Goal: Information Seeking & Learning: Learn about a topic

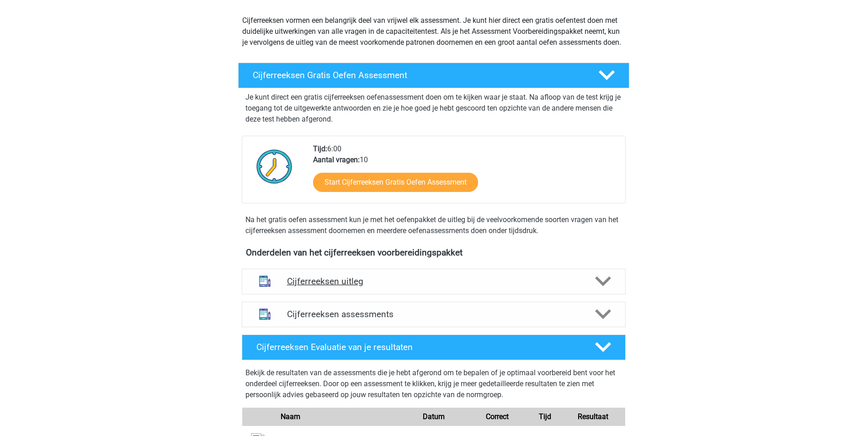
scroll to position [229, 0]
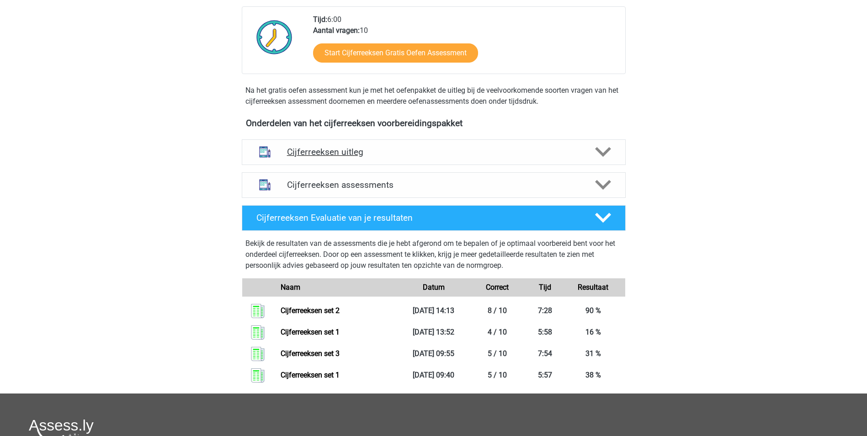
click at [332, 157] on h4 "Cijferreeksen uitleg" at bounding box center [434, 152] width 294 height 11
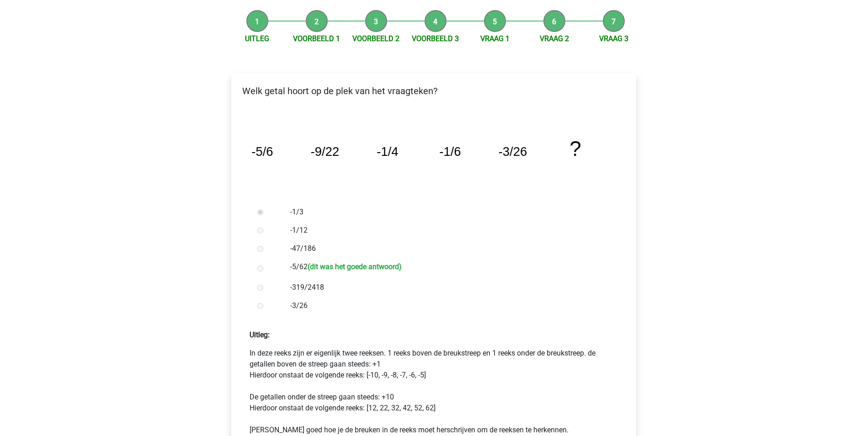
scroll to position [91, 0]
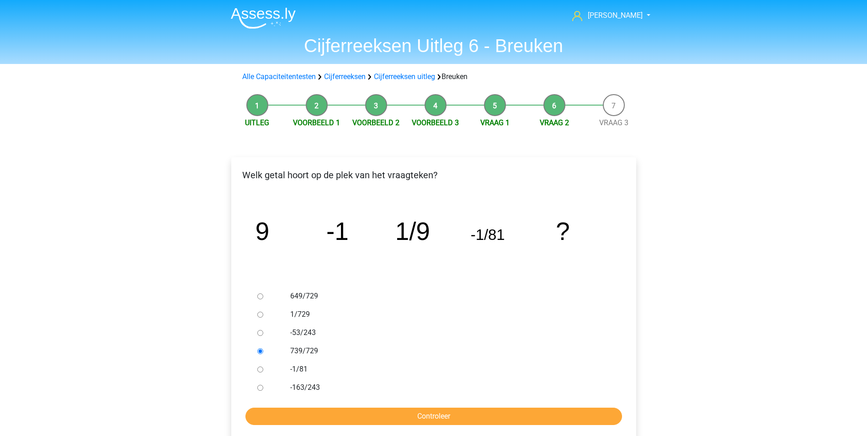
scroll to position [45, 0]
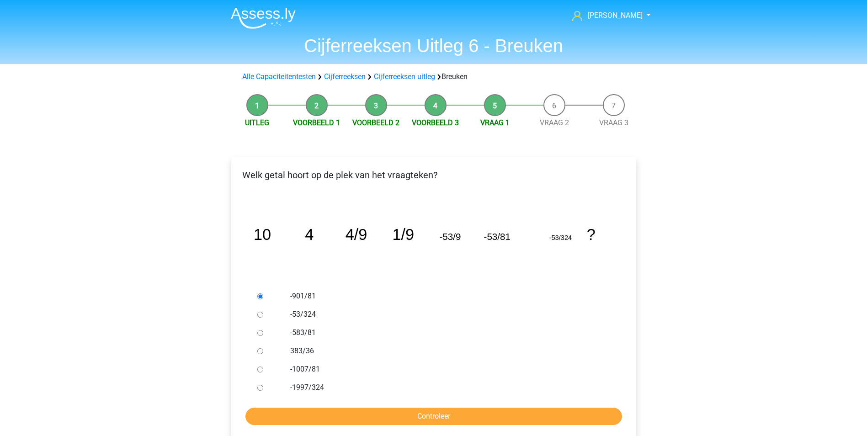
scroll to position [45, 0]
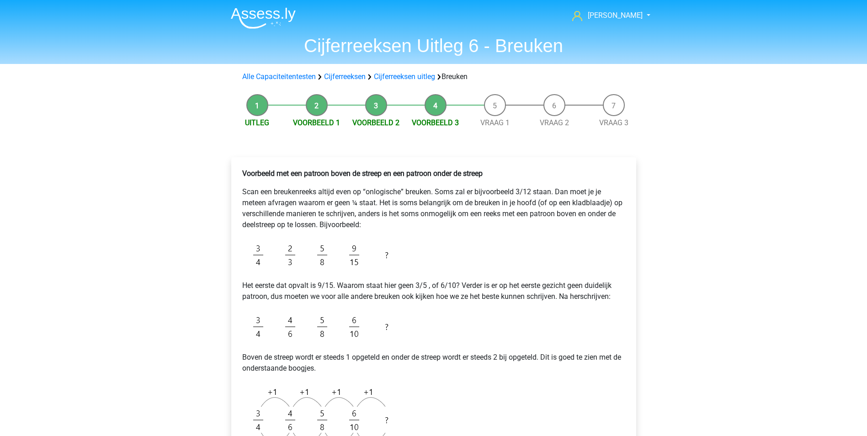
scroll to position [137, 0]
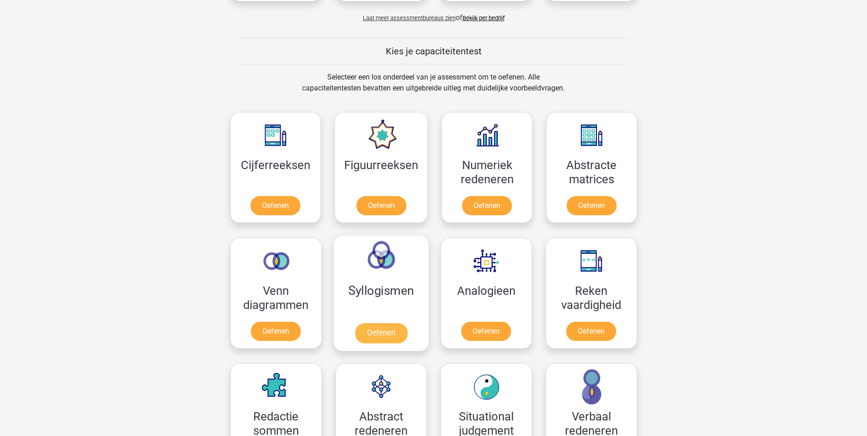
scroll to position [320, 0]
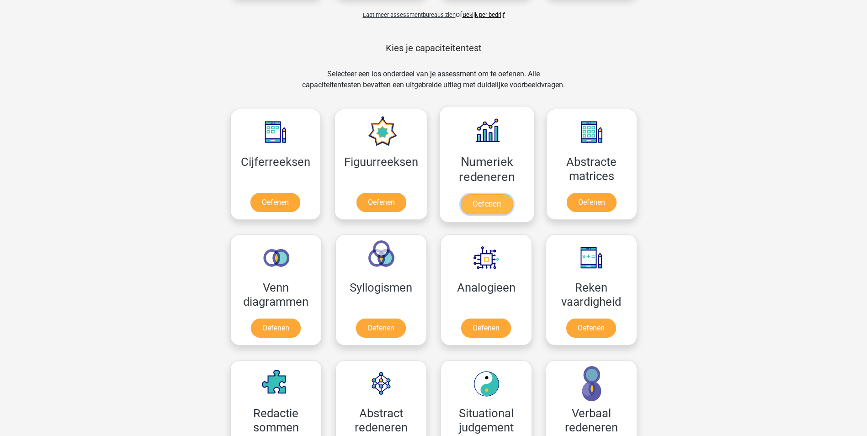
click at [489, 194] on link "Oefenen" at bounding box center [487, 204] width 52 height 20
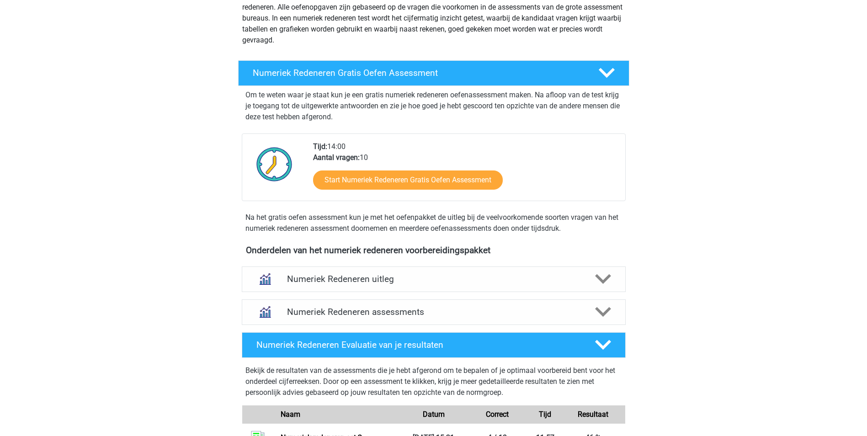
scroll to position [137, 0]
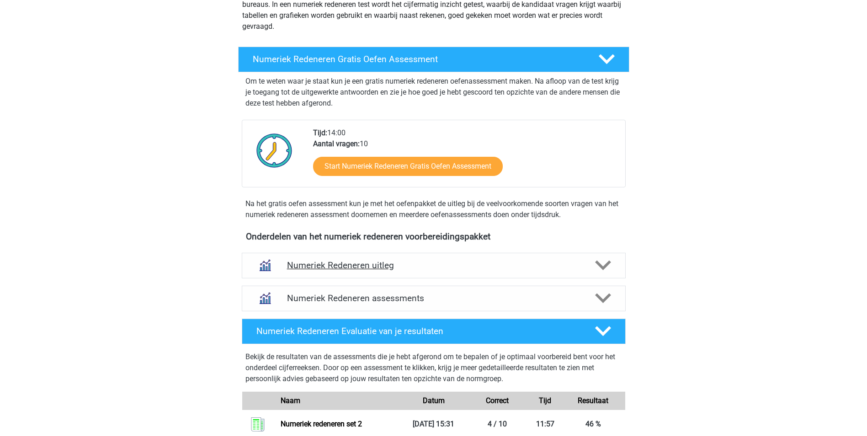
click at [372, 262] on h4 "Numeriek Redeneren uitleg" at bounding box center [434, 265] width 294 height 11
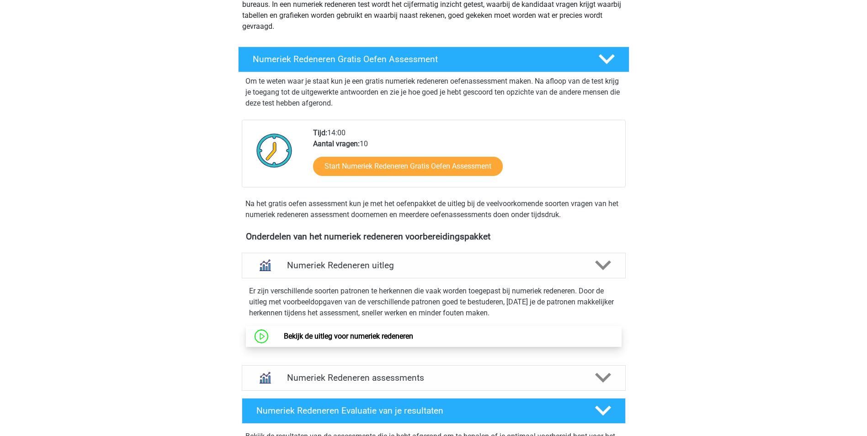
click at [343, 333] on link "Bekijk de uitleg voor numeriek redeneren" at bounding box center [348, 336] width 129 height 9
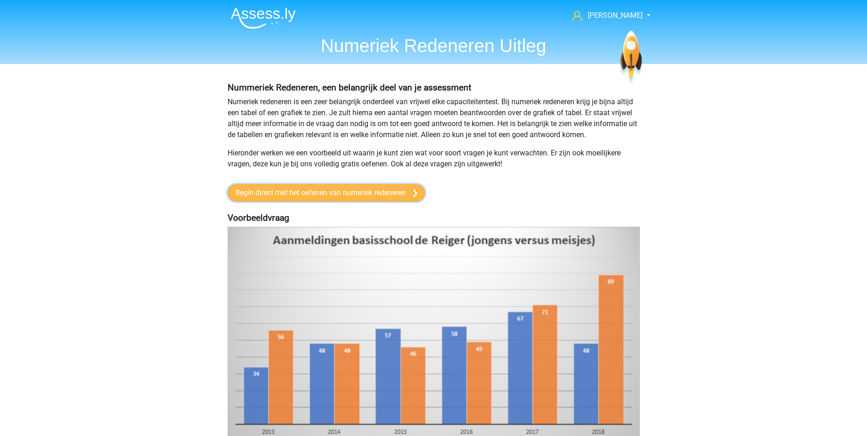
click at [370, 193] on link "Begin direct met het oefenen van numeriek redeneren" at bounding box center [326, 192] width 197 height 17
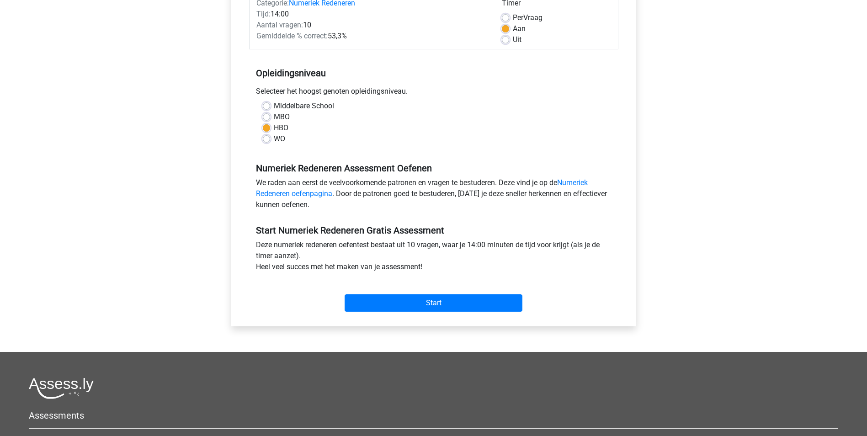
scroll to position [137, 0]
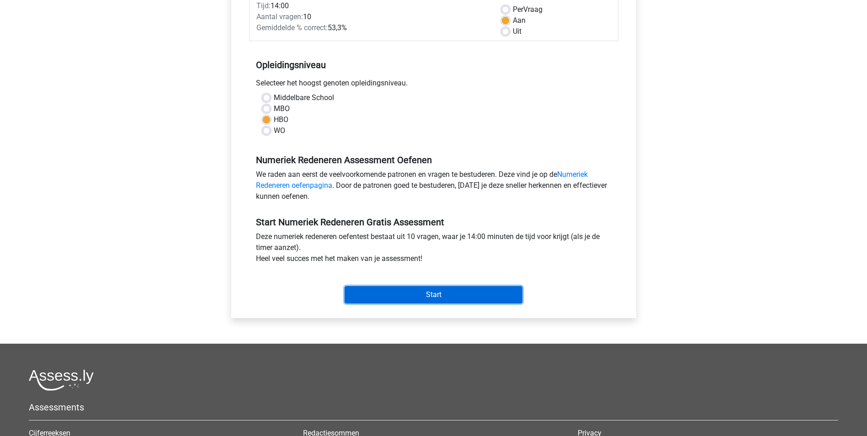
click at [437, 298] on input "Start" at bounding box center [434, 294] width 178 height 17
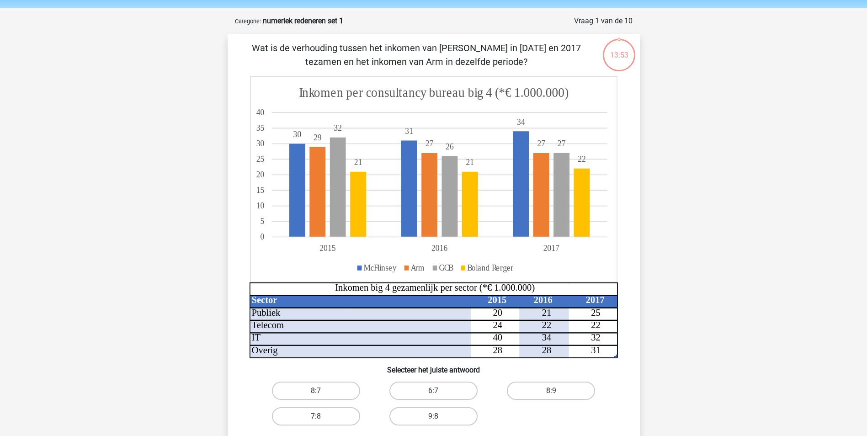
scroll to position [46, 0]
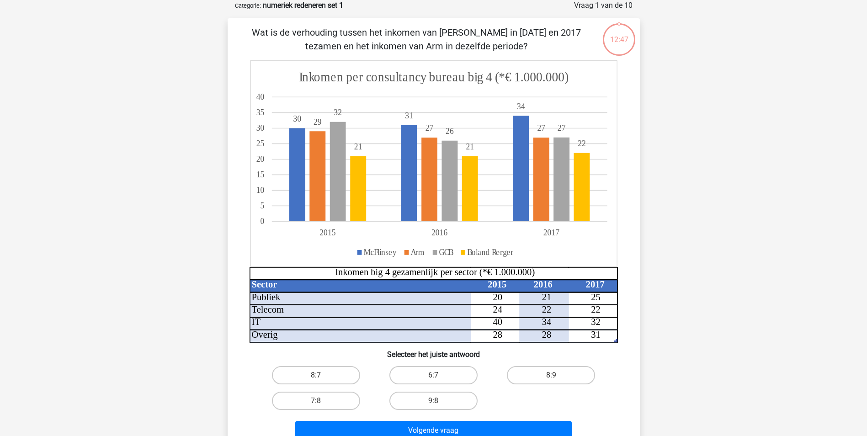
click at [437, 403] on input "9:8" at bounding box center [436, 404] width 6 height 6
radio input "true"
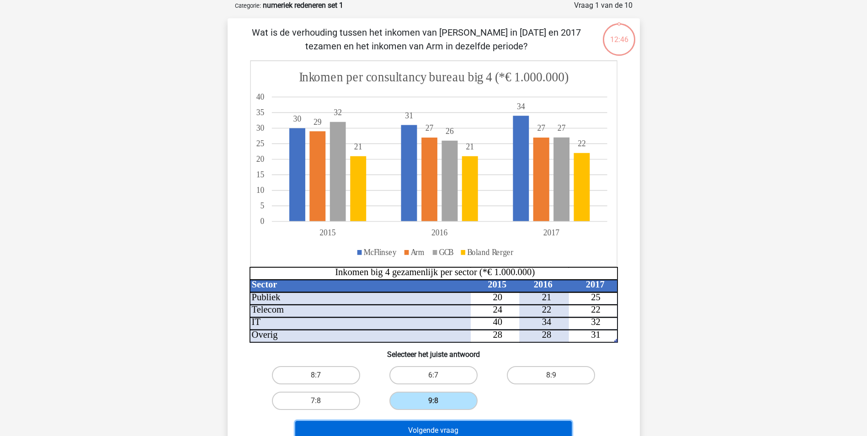
click at [429, 431] on button "Volgende vraag" at bounding box center [433, 430] width 277 height 19
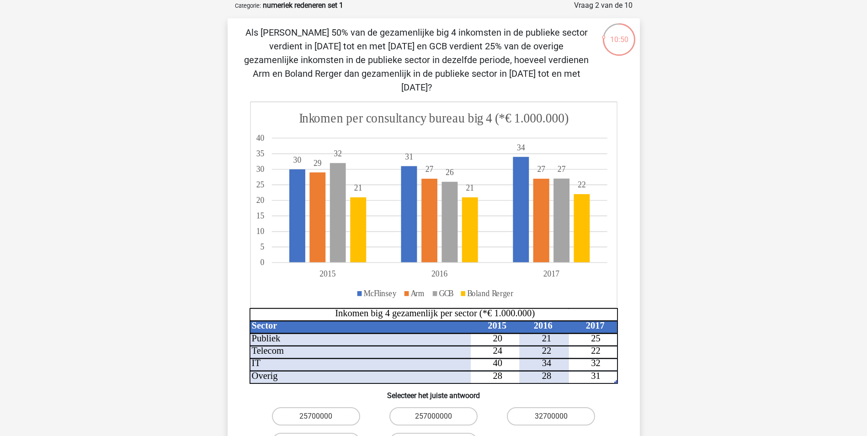
click at [430, 433] on label "24750000" at bounding box center [434, 442] width 88 height 18
radio input "true"
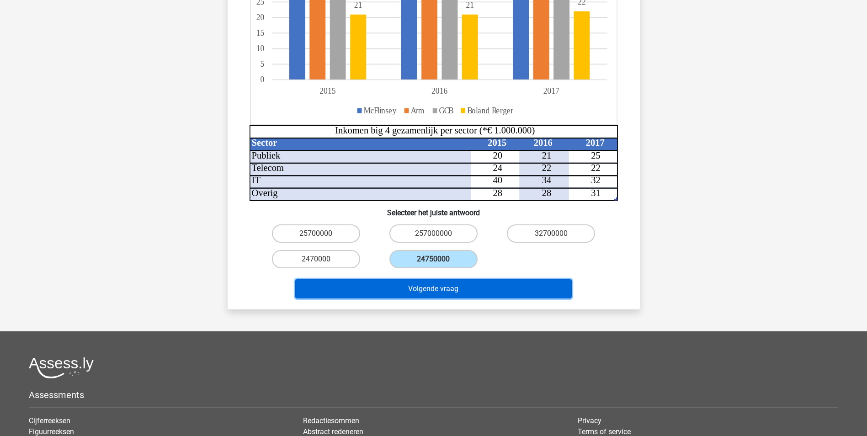
click at [446, 279] on button "Volgende vraag" at bounding box center [433, 288] width 277 height 19
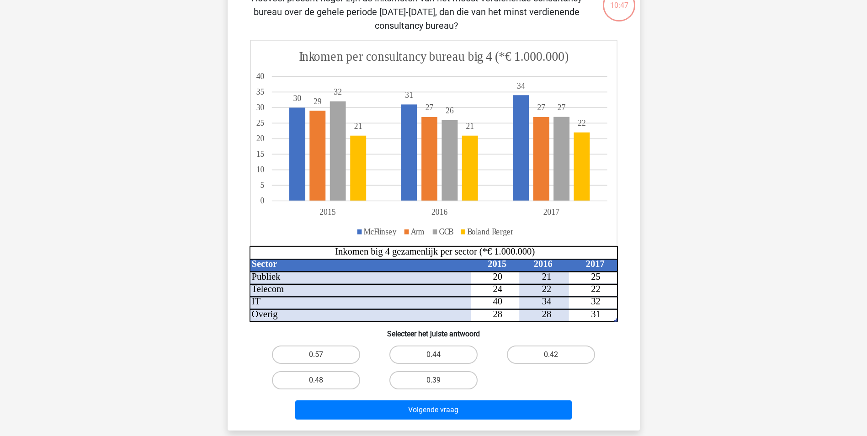
scroll to position [46, 0]
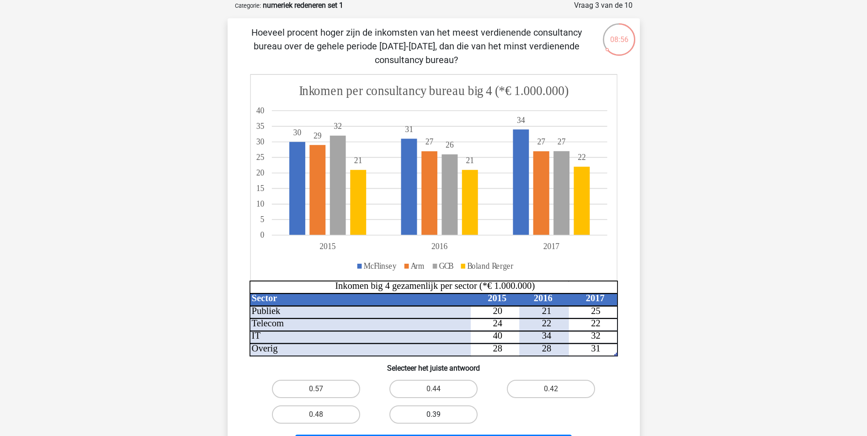
click at [433, 415] on label "0.39" at bounding box center [434, 415] width 88 height 18
click at [433, 415] on input "0.39" at bounding box center [436, 418] width 6 height 6
radio input "true"
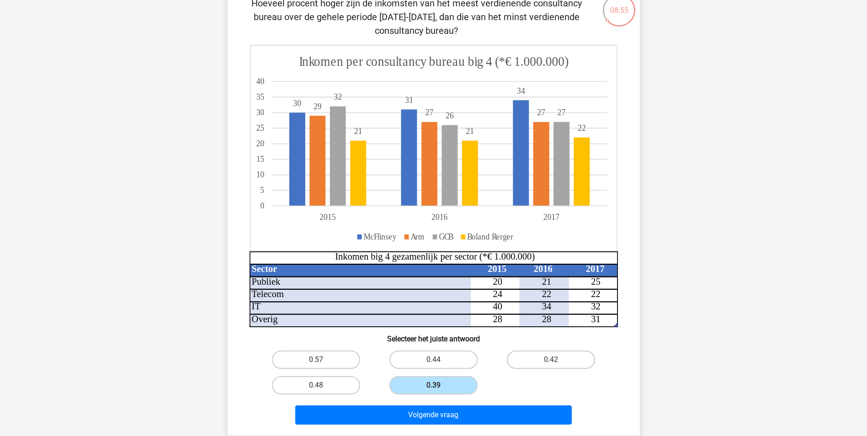
scroll to position [137, 0]
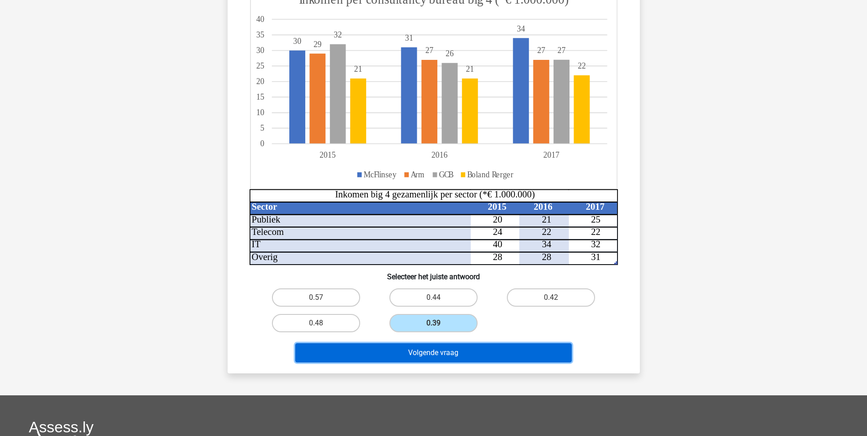
click at [447, 349] on button "Volgende vraag" at bounding box center [433, 352] width 277 height 19
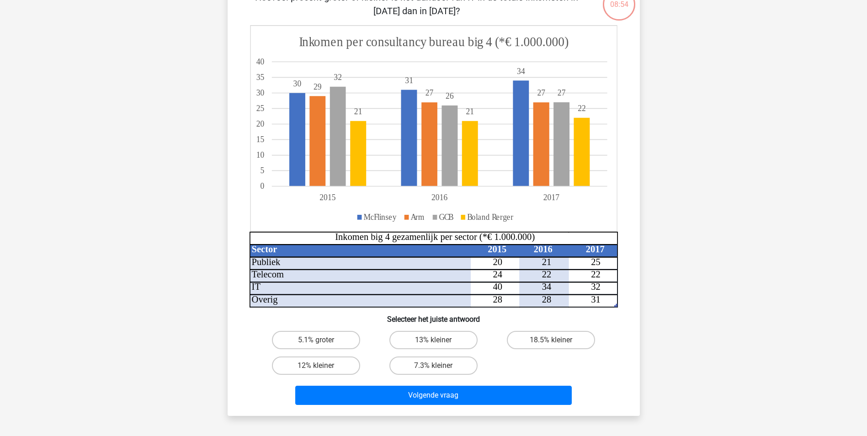
scroll to position [46, 0]
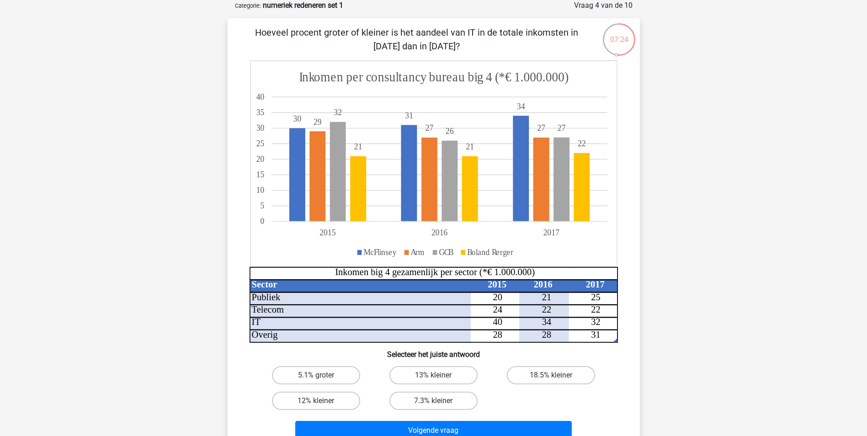
click at [438, 403] on input "7.3% kleiner" at bounding box center [436, 404] width 6 height 6
radio input "true"
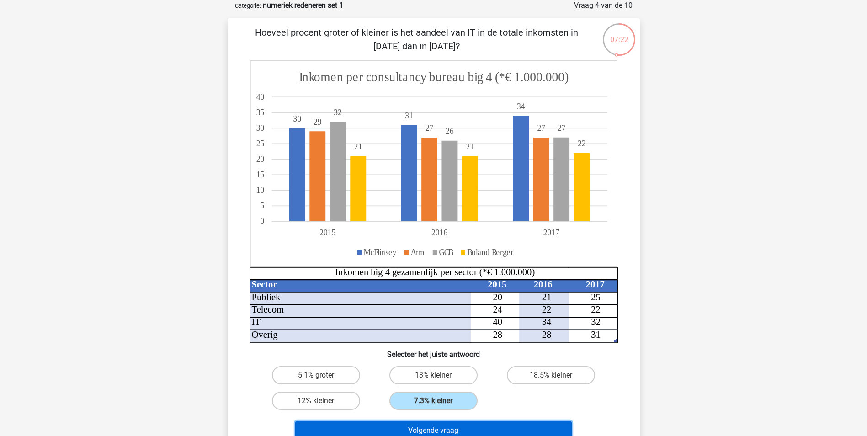
click at [442, 427] on button "Volgende vraag" at bounding box center [433, 430] width 277 height 19
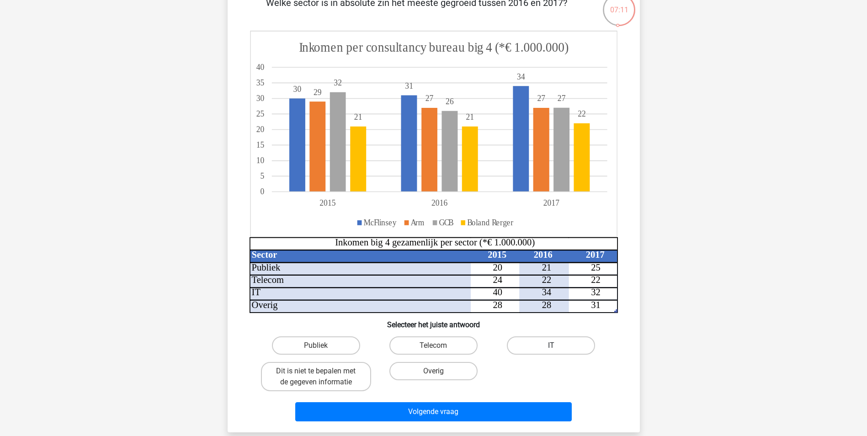
scroll to position [91, 0]
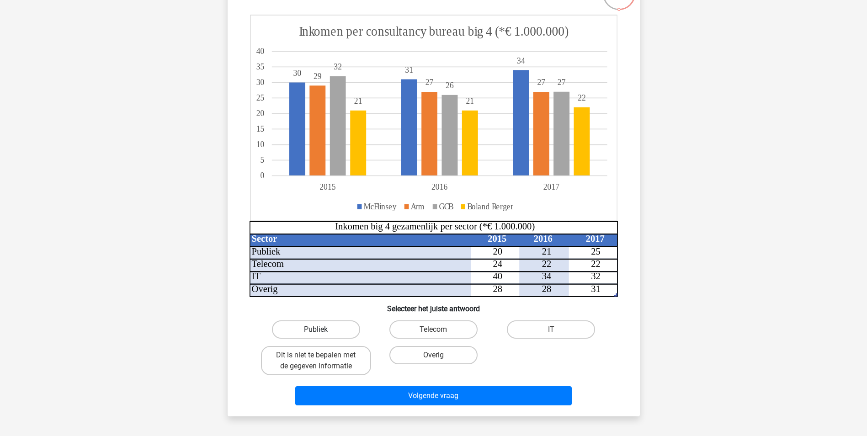
click at [328, 331] on label "Publiek" at bounding box center [316, 329] width 88 height 18
click at [322, 331] on input "Publiek" at bounding box center [319, 333] width 6 height 6
radio input "true"
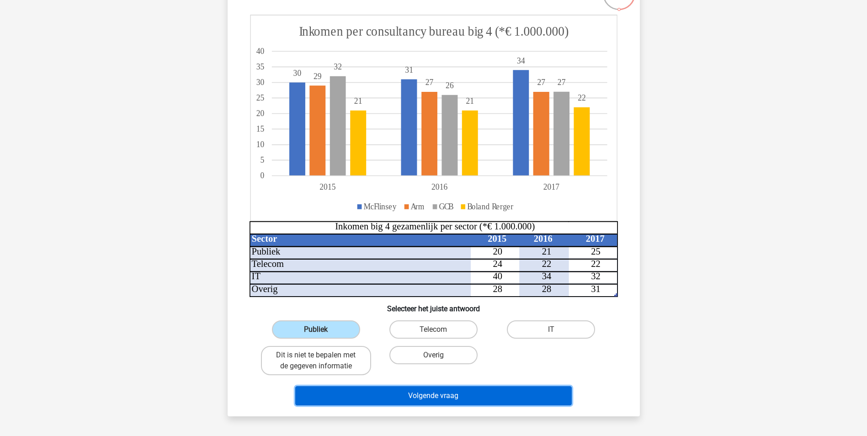
click at [418, 396] on button "Volgende vraag" at bounding box center [433, 395] width 277 height 19
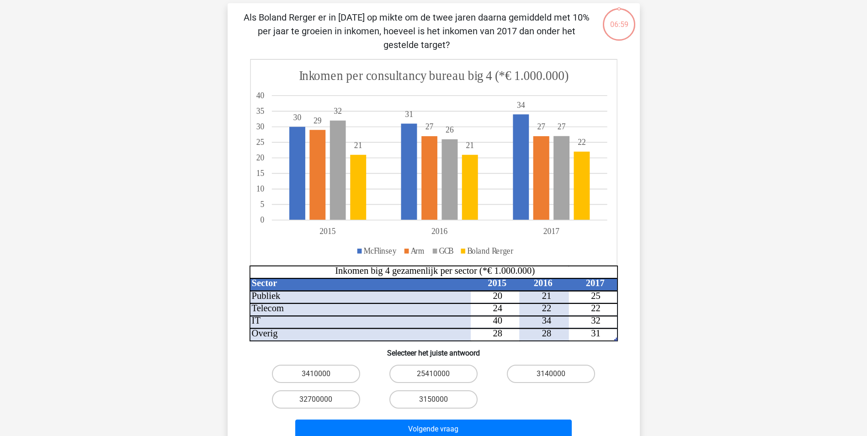
scroll to position [46, 0]
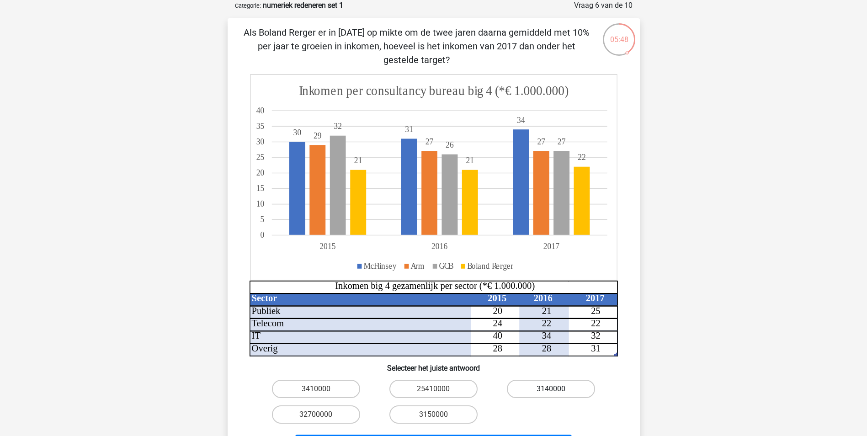
click at [541, 387] on label "3140000" at bounding box center [551, 389] width 88 height 18
click at [551, 389] on input "3140000" at bounding box center [554, 392] width 6 height 6
radio input "true"
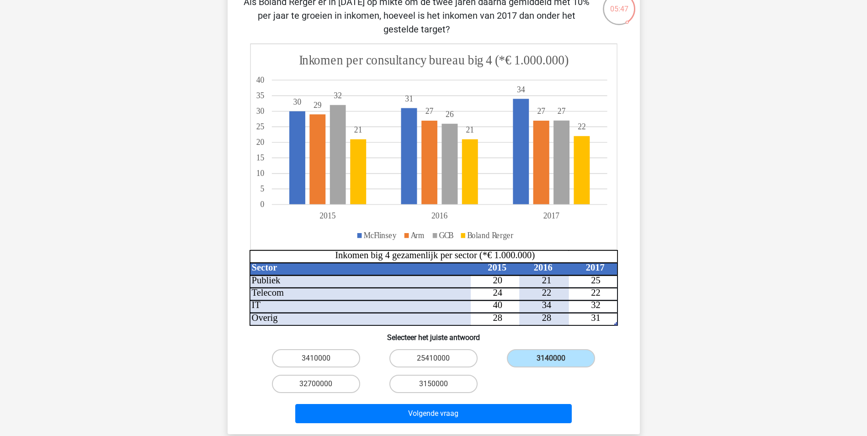
scroll to position [91, 0]
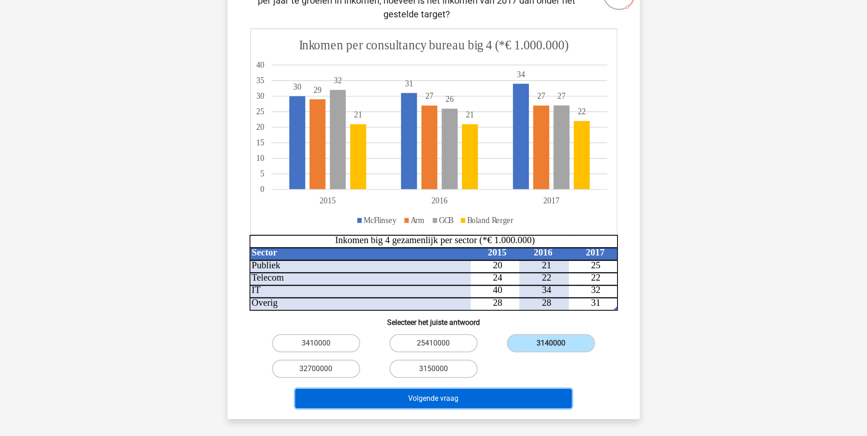
click at [510, 399] on button "Volgende vraag" at bounding box center [433, 398] width 277 height 19
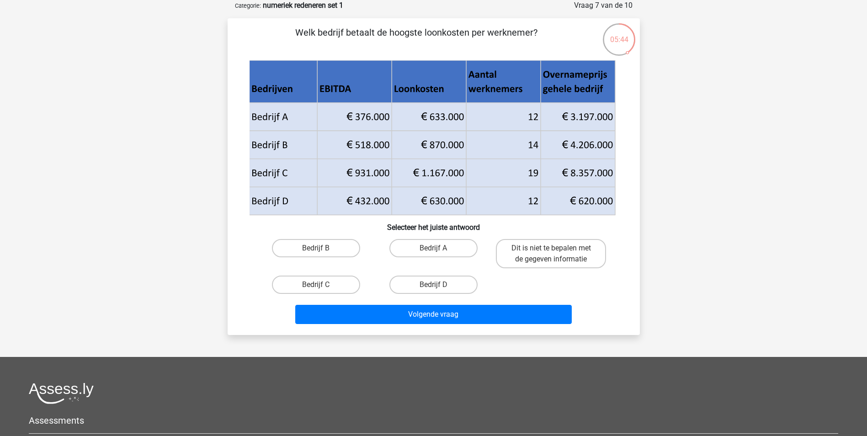
scroll to position [0, 0]
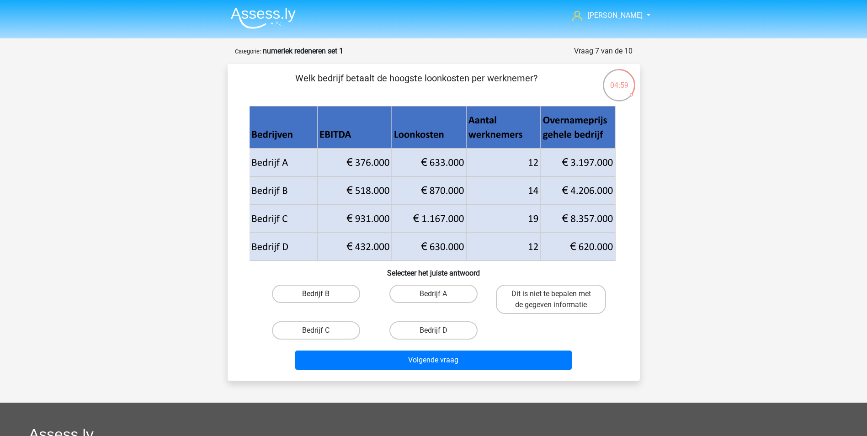
click at [329, 298] on label "Bedrijf B" at bounding box center [316, 294] width 88 height 18
click at [322, 298] on input "Bedrijf B" at bounding box center [319, 297] width 6 height 6
radio input "true"
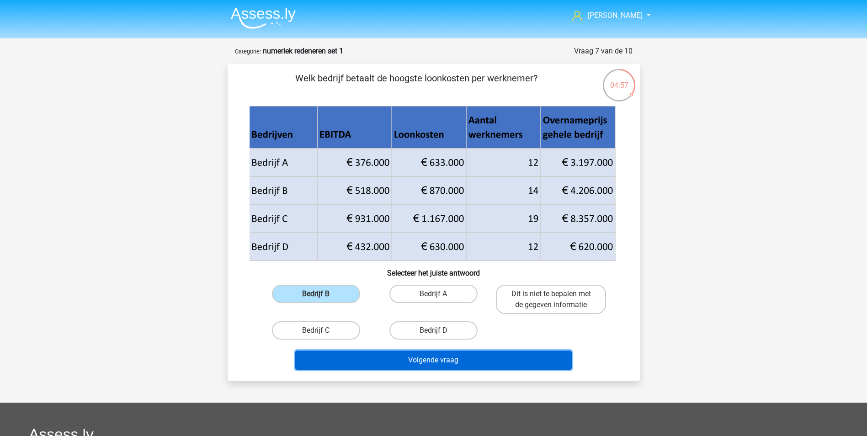
click at [438, 358] on button "Volgende vraag" at bounding box center [433, 360] width 277 height 19
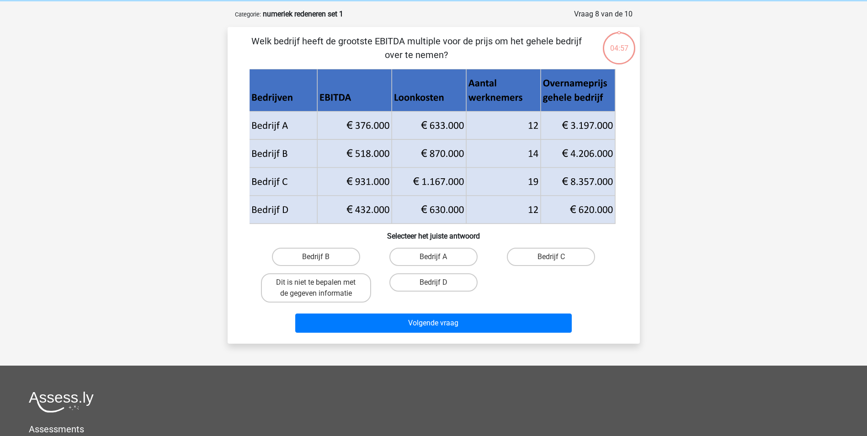
scroll to position [46, 0]
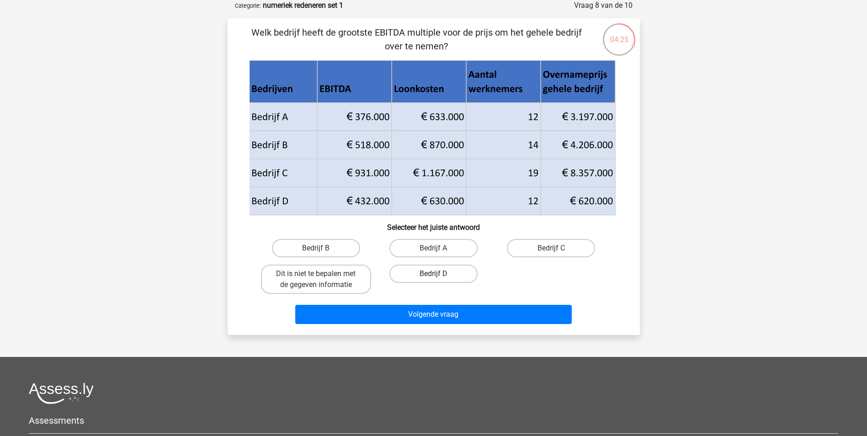
click at [449, 270] on label "Bedrijf D" at bounding box center [434, 274] width 88 height 18
click at [439, 274] on input "Bedrijf D" at bounding box center [436, 277] width 6 height 6
radio input "true"
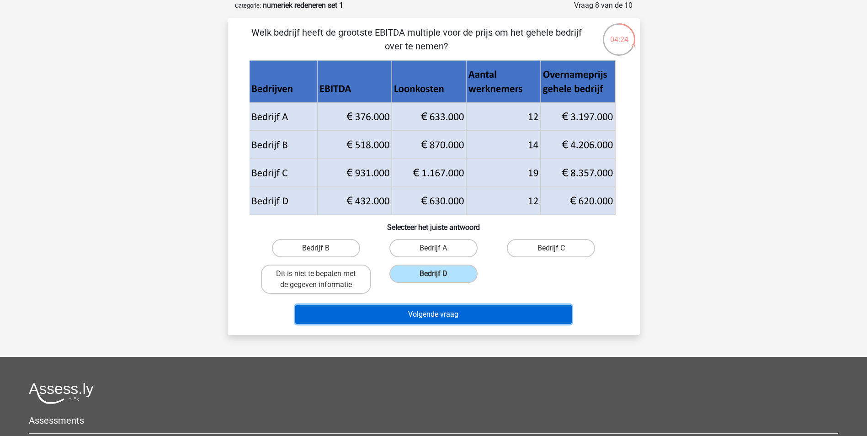
click at [449, 310] on button "Volgende vraag" at bounding box center [433, 314] width 277 height 19
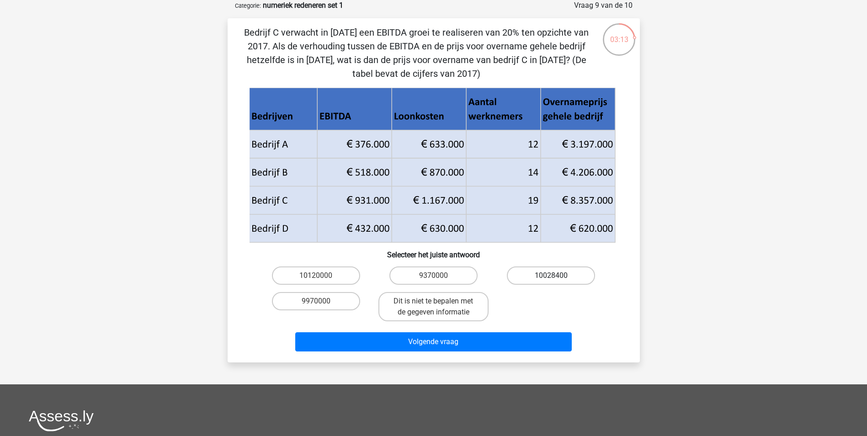
click at [549, 280] on label "10028400" at bounding box center [551, 276] width 88 height 18
click at [551, 280] on input "10028400" at bounding box center [554, 279] width 6 height 6
radio input "true"
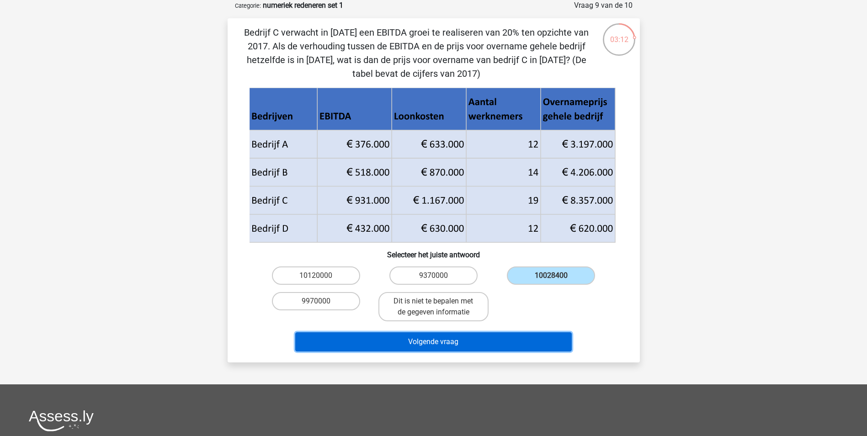
click at [459, 342] on button "Volgende vraag" at bounding box center [433, 341] width 277 height 19
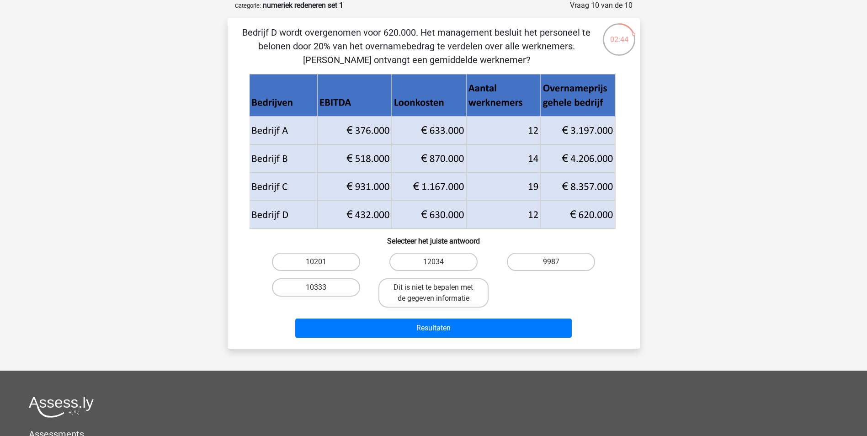
click at [315, 287] on label "10333" at bounding box center [316, 287] width 88 height 18
click at [316, 288] on input "10333" at bounding box center [319, 291] width 6 height 6
radio input "true"
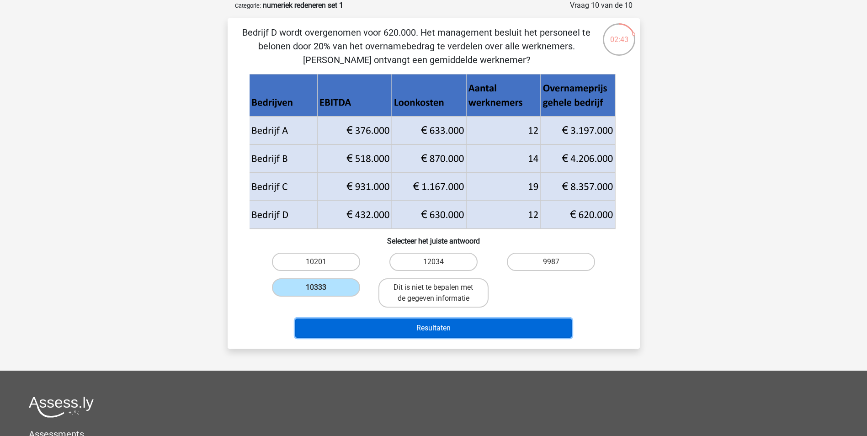
click at [409, 326] on button "Resultaten" at bounding box center [433, 328] width 277 height 19
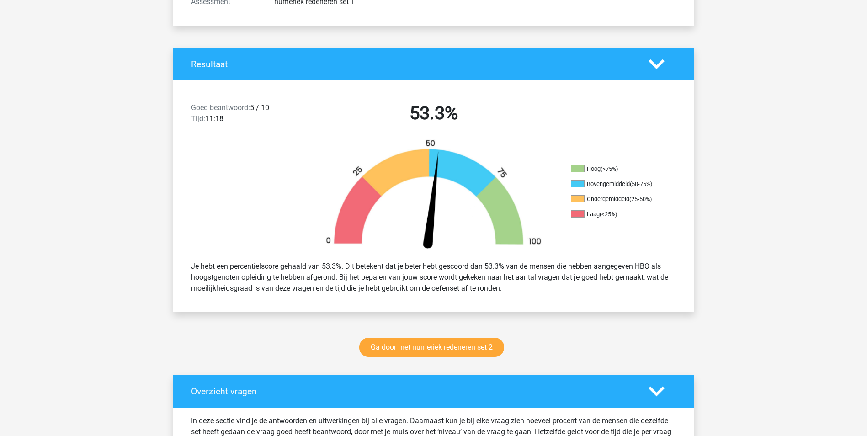
scroll to position [91, 0]
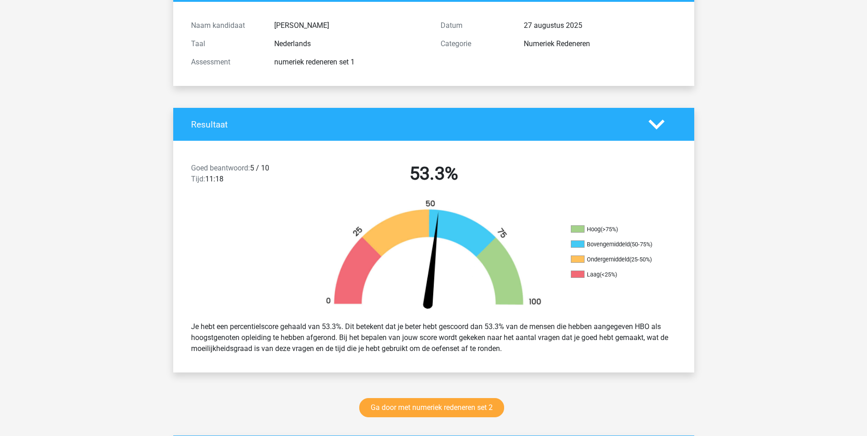
click at [654, 122] on icon at bounding box center [657, 125] width 16 height 16
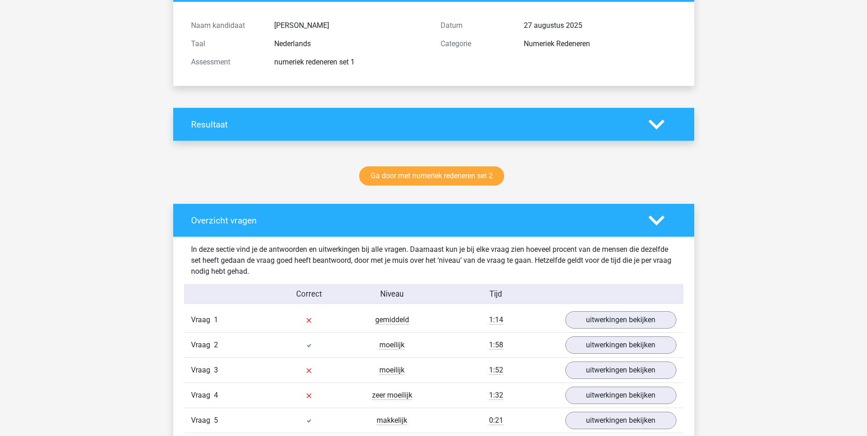
click at [654, 123] on icon at bounding box center [657, 125] width 16 height 16
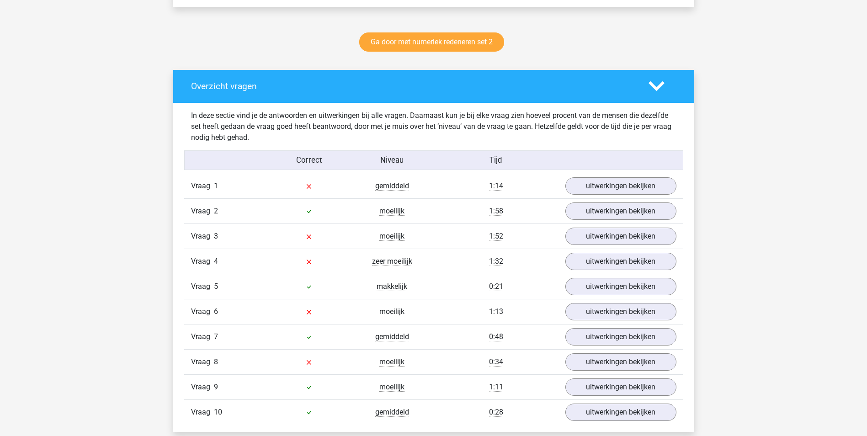
scroll to position [503, 0]
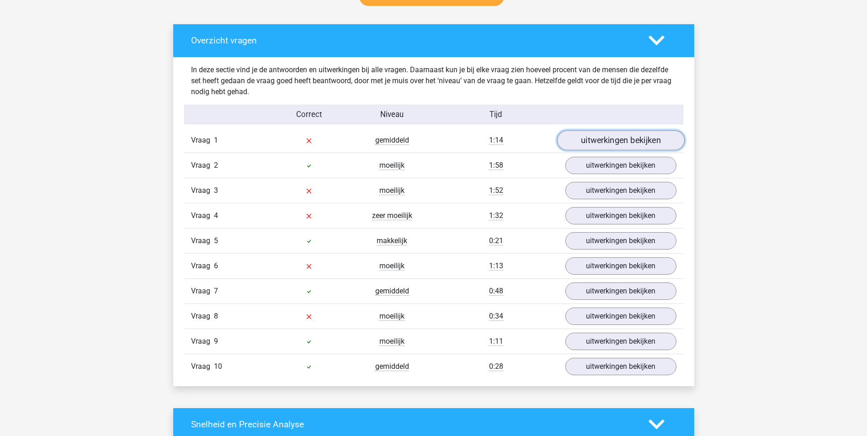
click at [610, 137] on link "uitwerkingen bekijken" at bounding box center [621, 140] width 128 height 20
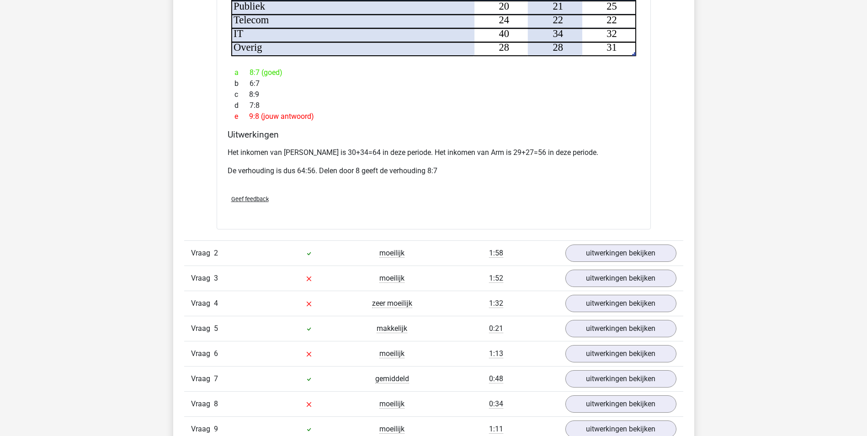
scroll to position [960, 0]
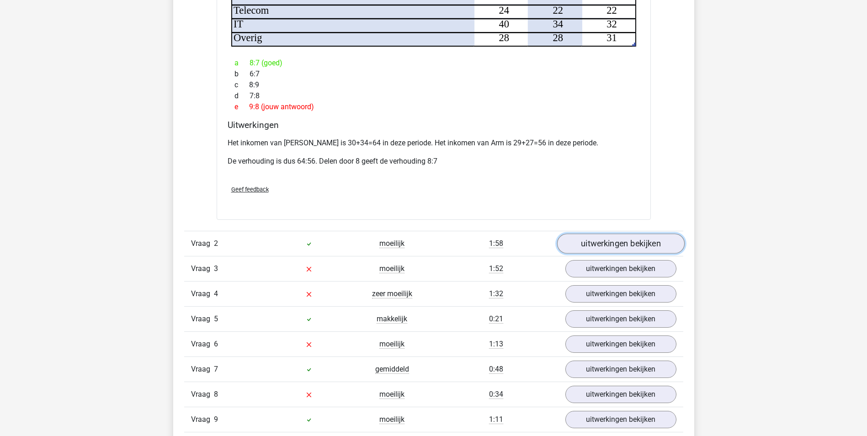
click at [637, 234] on link "uitwerkingen bekijken" at bounding box center [621, 244] width 128 height 20
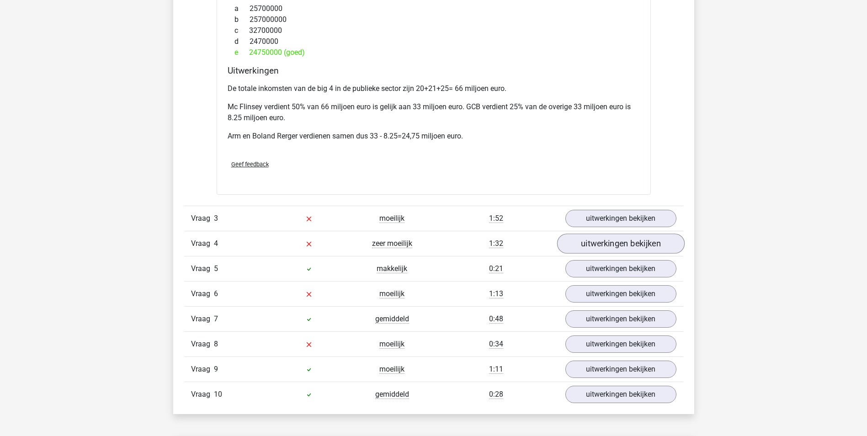
scroll to position [1600, 0]
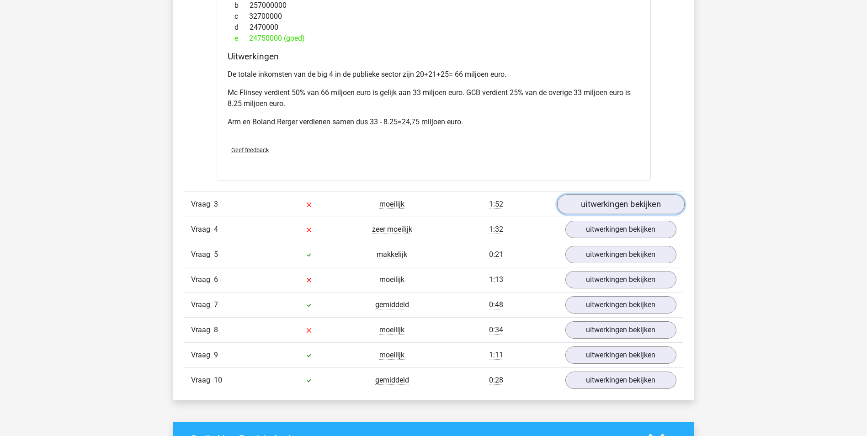
click at [626, 197] on link "uitwerkingen bekijken" at bounding box center [621, 204] width 128 height 20
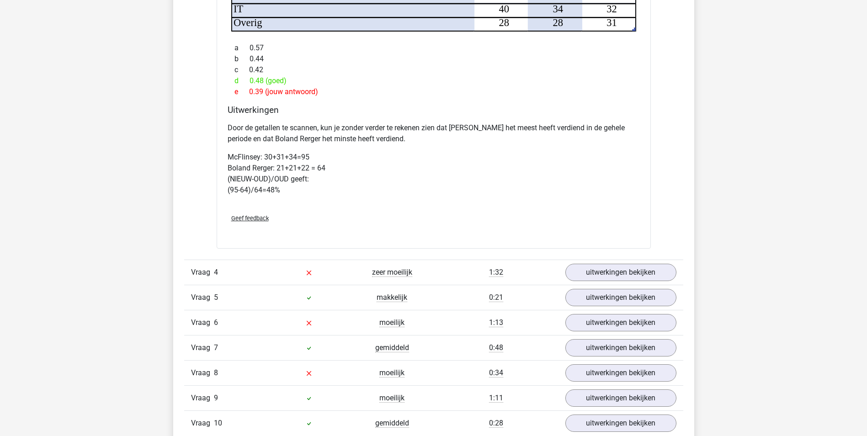
scroll to position [2149, 0]
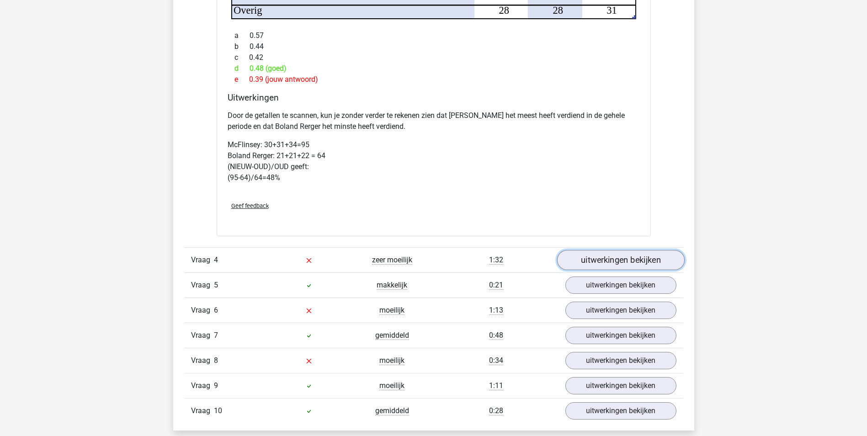
click at [628, 251] on link "uitwerkingen bekijken" at bounding box center [621, 261] width 128 height 20
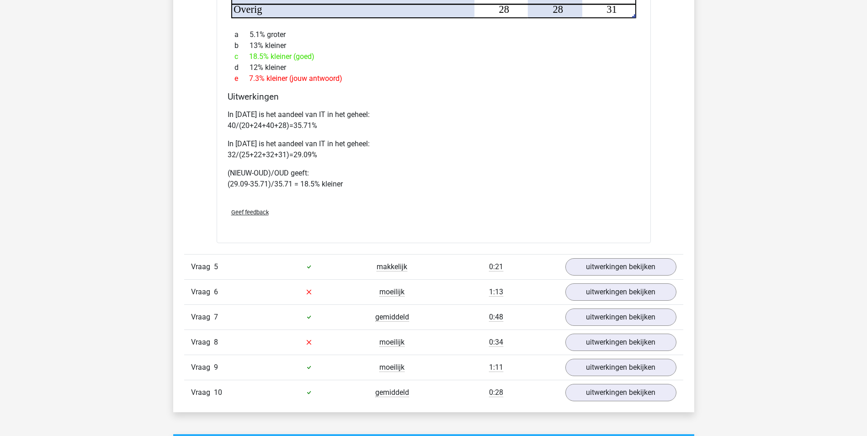
scroll to position [2789, 0]
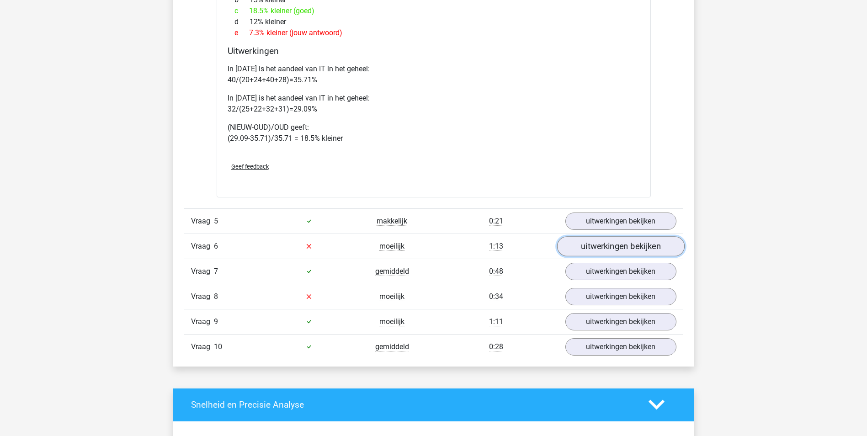
click at [613, 236] on link "uitwerkingen bekijken" at bounding box center [621, 246] width 128 height 20
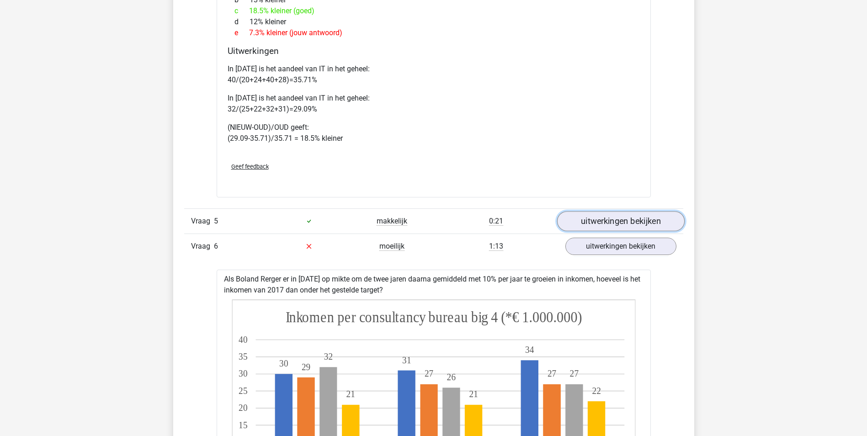
click at [624, 211] on link "uitwerkingen bekijken" at bounding box center [621, 221] width 128 height 20
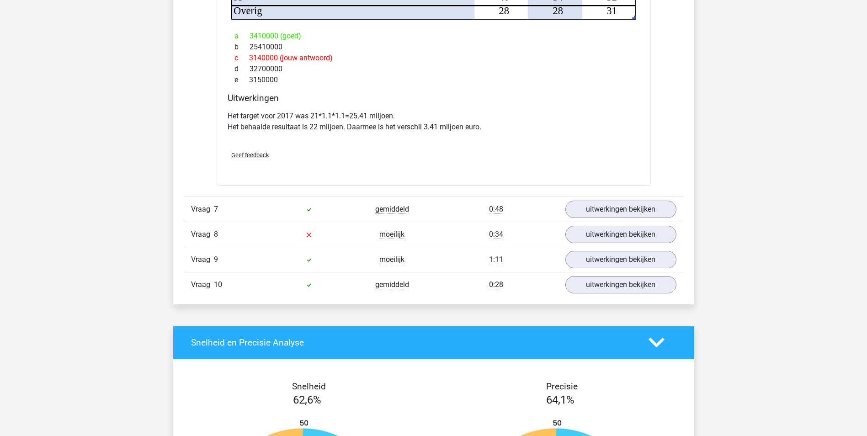
scroll to position [3886, 0]
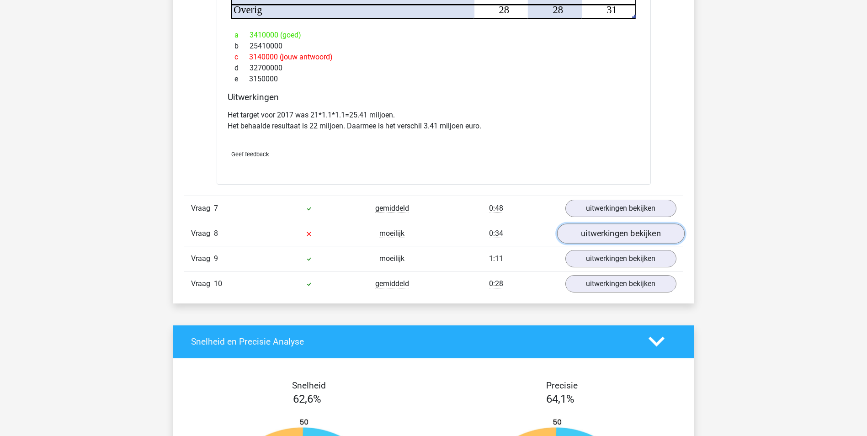
click at [605, 224] on link "uitwerkingen bekijken" at bounding box center [621, 234] width 128 height 20
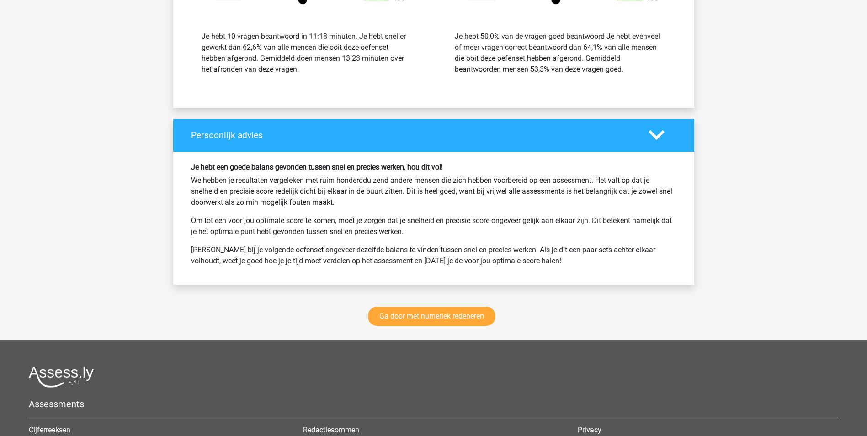
scroll to position [4800, 0]
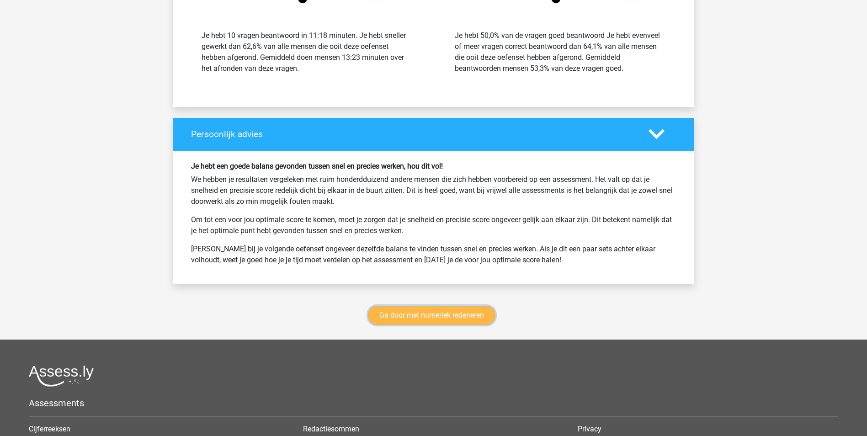
click at [432, 306] on link "Ga door met numeriek redeneren" at bounding box center [432, 315] width 128 height 19
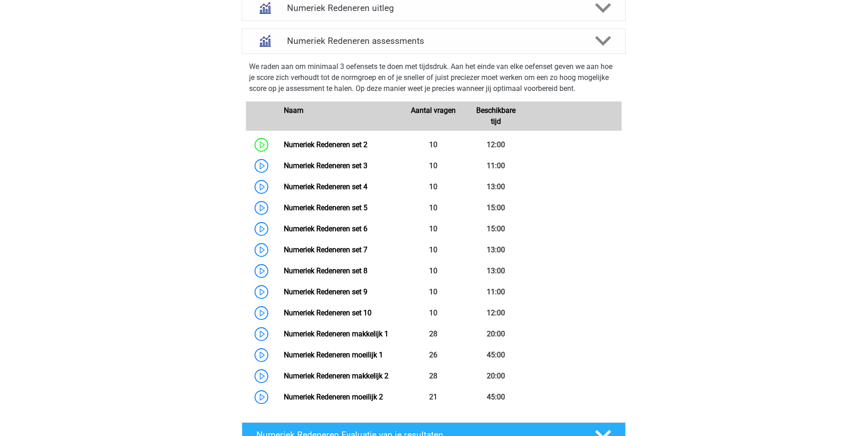
scroll to position [236, 0]
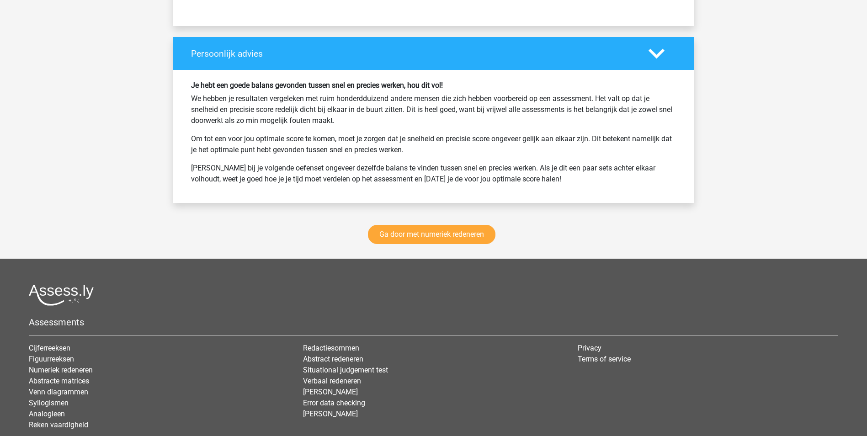
scroll to position [1108, 0]
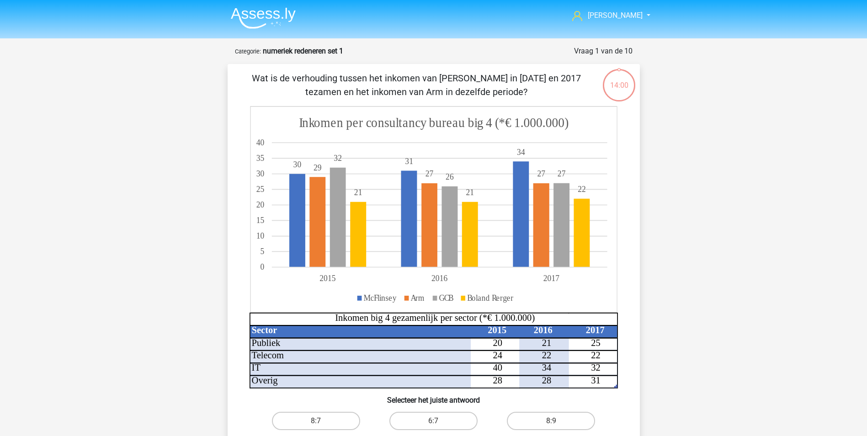
scroll to position [46, 0]
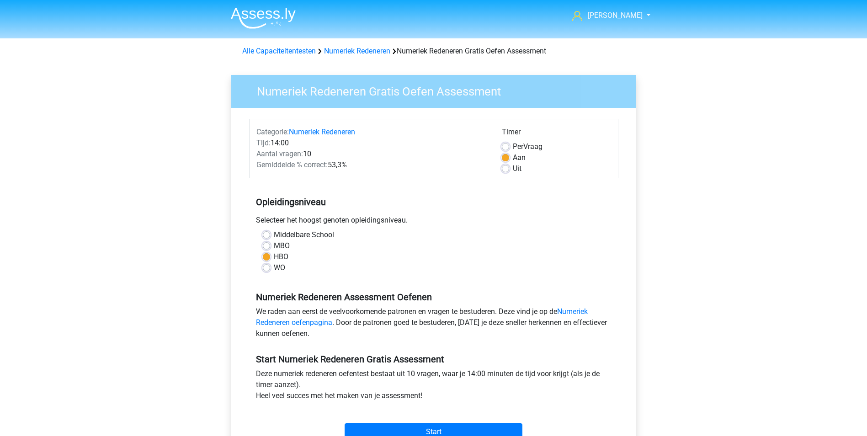
scroll to position [137, 0]
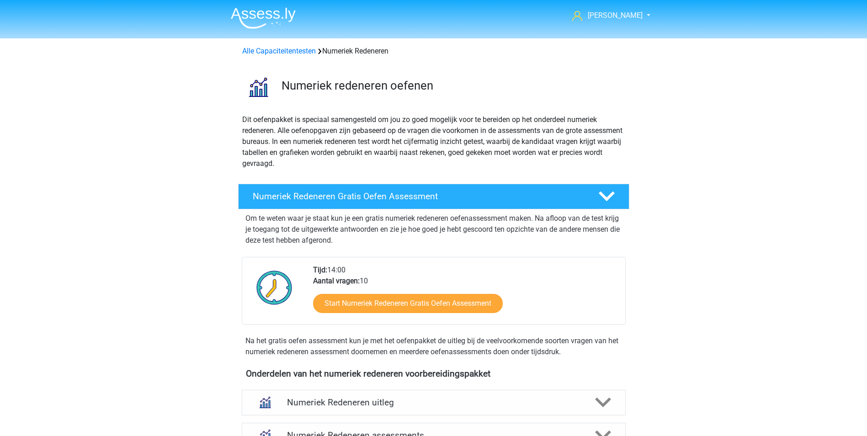
scroll to position [137, 0]
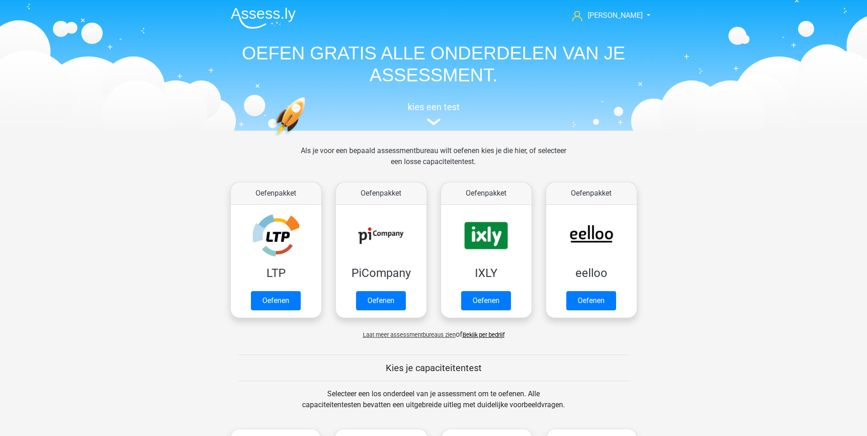
scroll to position [320, 0]
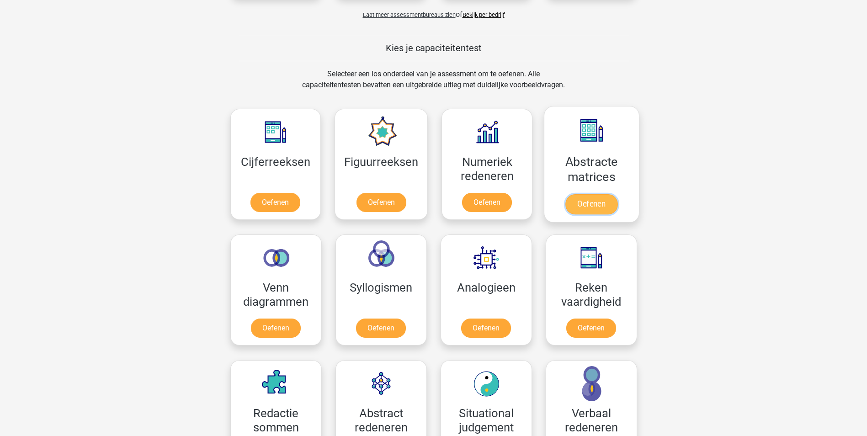
click at [597, 194] on link "Oefenen" at bounding box center [592, 204] width 52 height 20
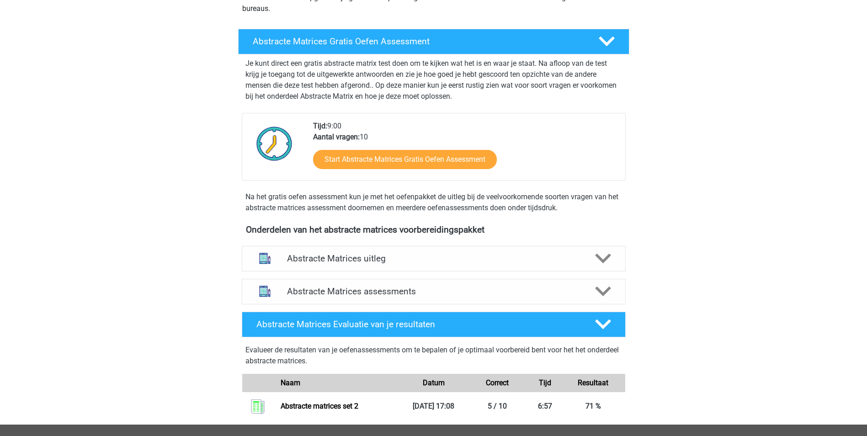
scroll to position [183, 0]
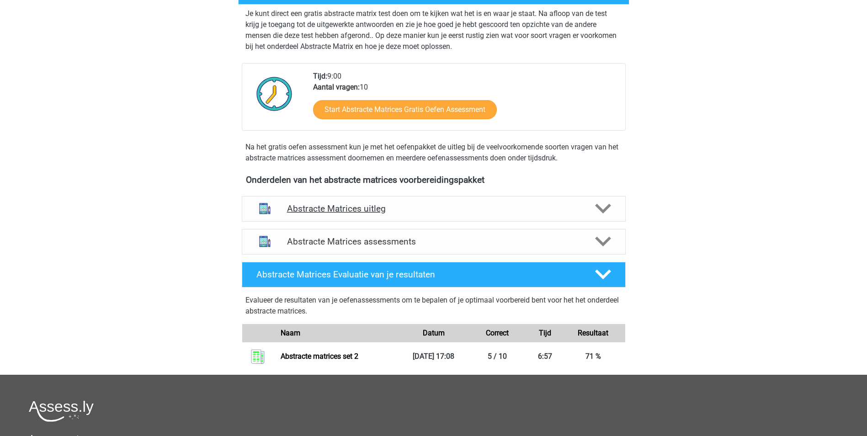
click at [344, 208] on h4 "Abstracte Matrices uitleg" at bounding box center [434, 208] width 294 height 11
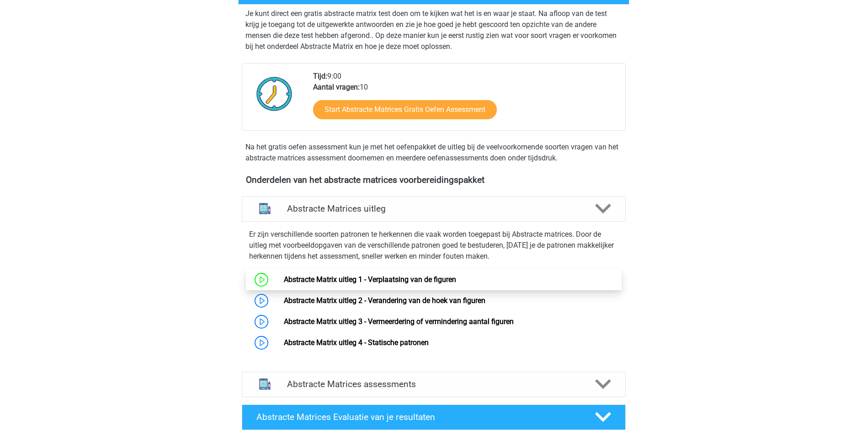
click at [389, 281] on link "Abstracte Matrix uitleg 1 - Verplaatsing van de figuren" at bounding box center [370, 279] width 172 height 9
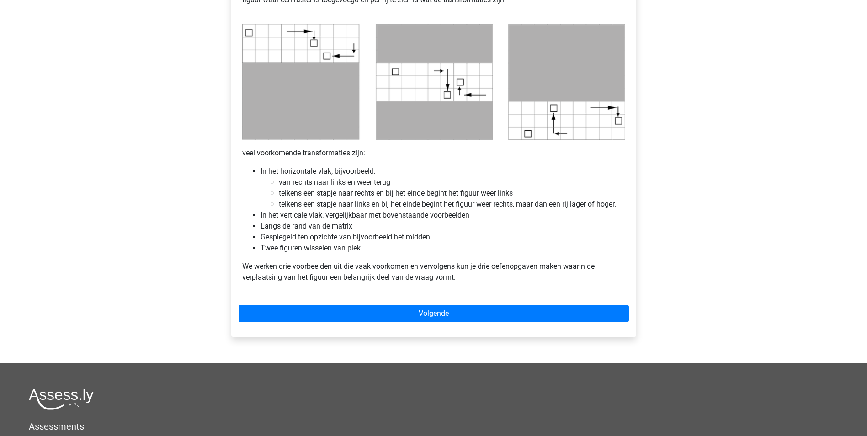
scroll to position [457, 0]
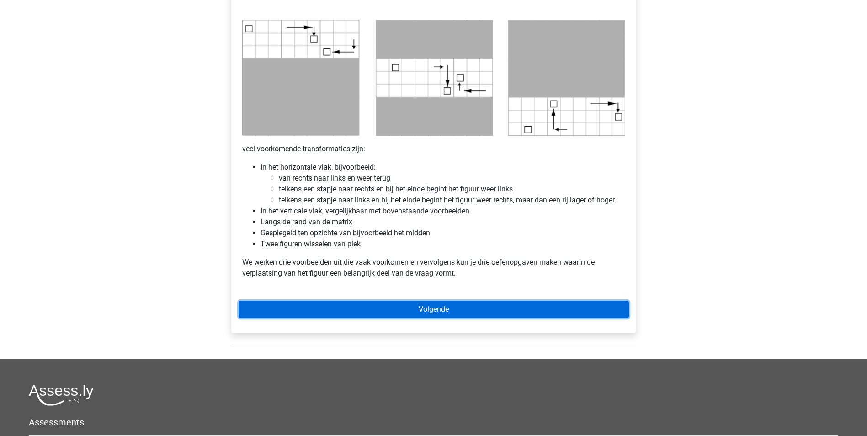
click at [434, 304] on link "Volgende" at bounding box center [434, 309] width 390 height 17
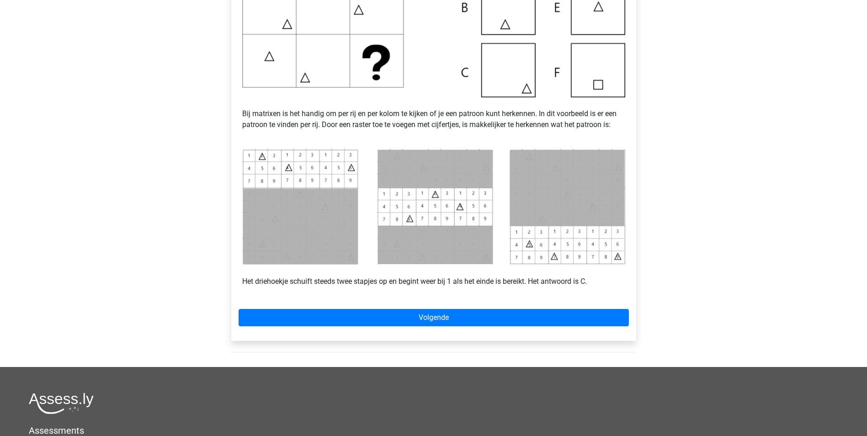
scroll to position [320, 0]
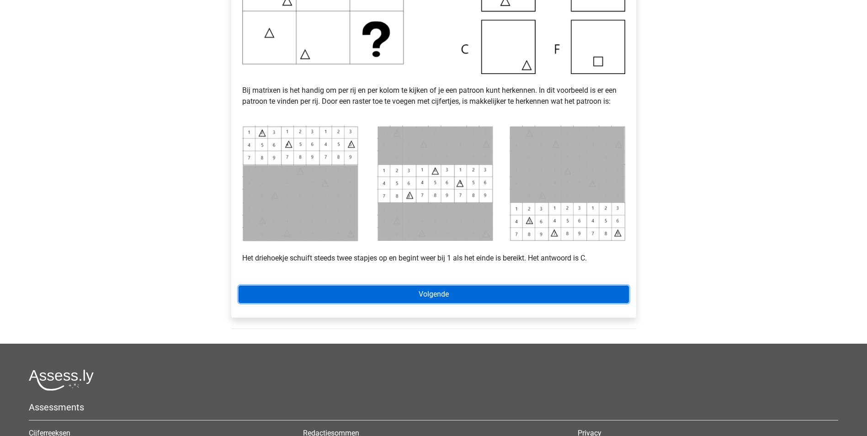
click at [432, 294] on link "Volgende" at bounding box center [434, 294] width 390 height 17
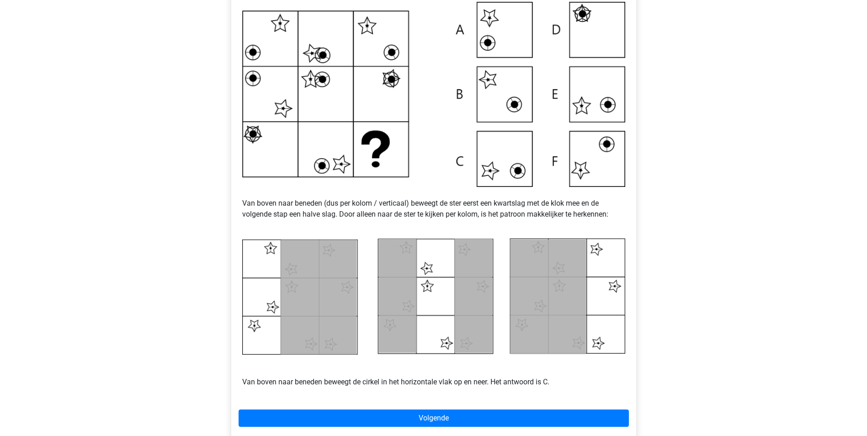
scroll to position [274, 0]
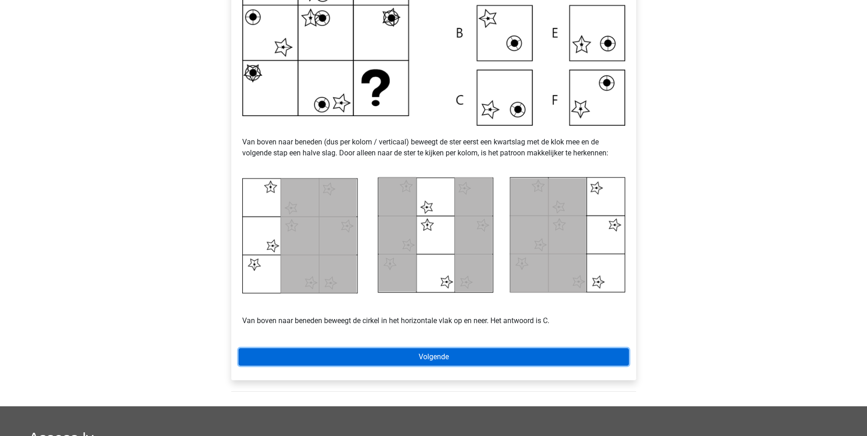
click at [432, 356] on link "Volgende" at bounding box center [434, 356] width 390 height 17
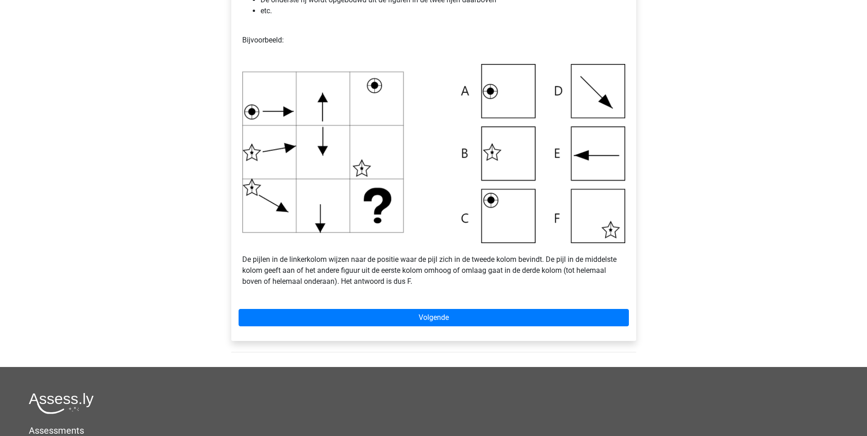
scroll to position [274, 0]
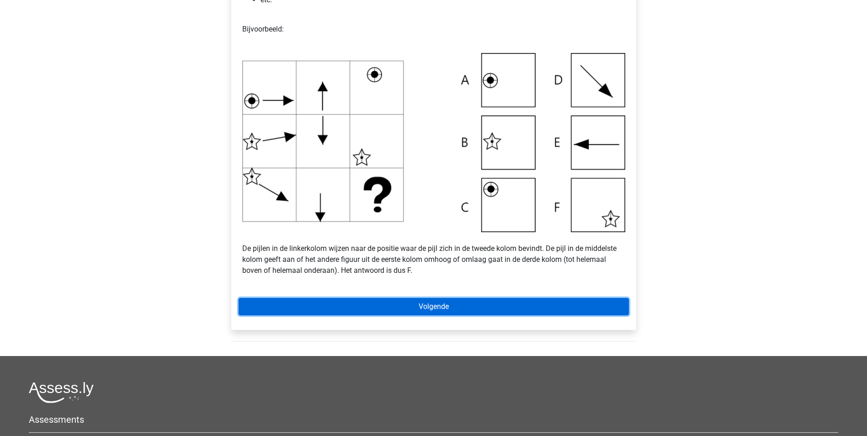
click at [438, 308] on link "Volgende" at bounding box center [434, 306] width 390 height 17
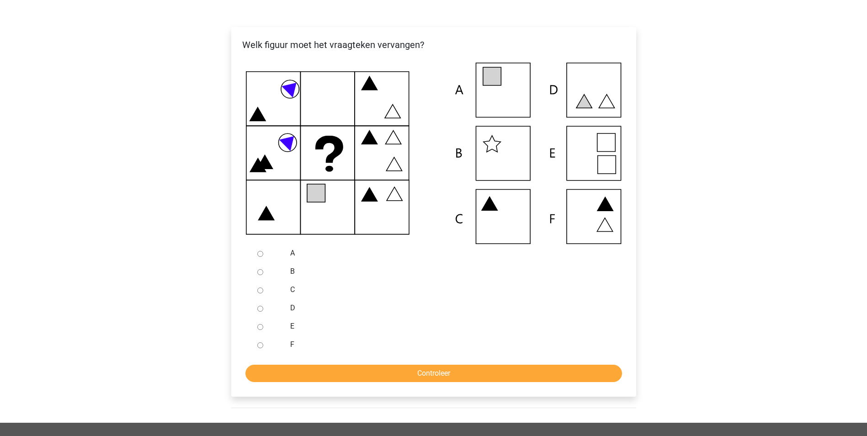
scroll to position [137, 0]
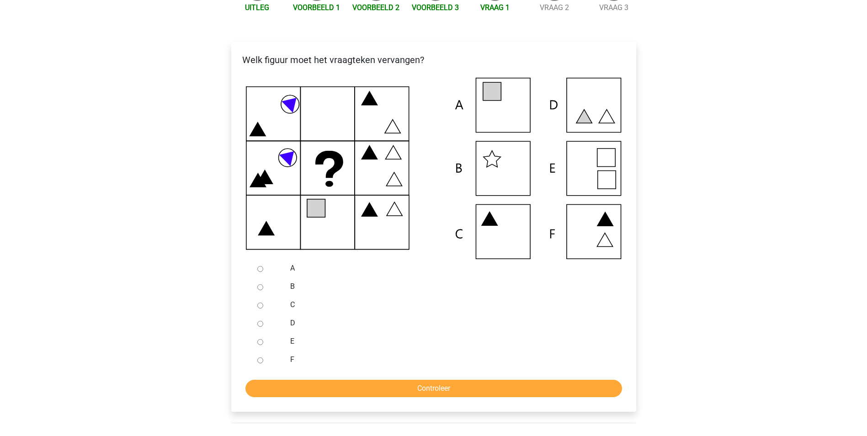
click at [262, 342] on input "E" at bounding box center [260, 342] width 6 height 6
radio input "true"
click at [440, 385] on input "Controleer" at bounding box center [434, 388] width 377 height 17
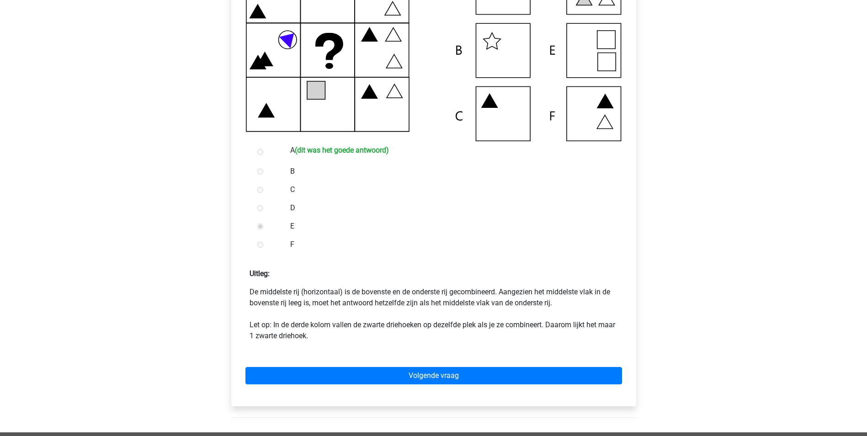
scroll to position [274, 0]
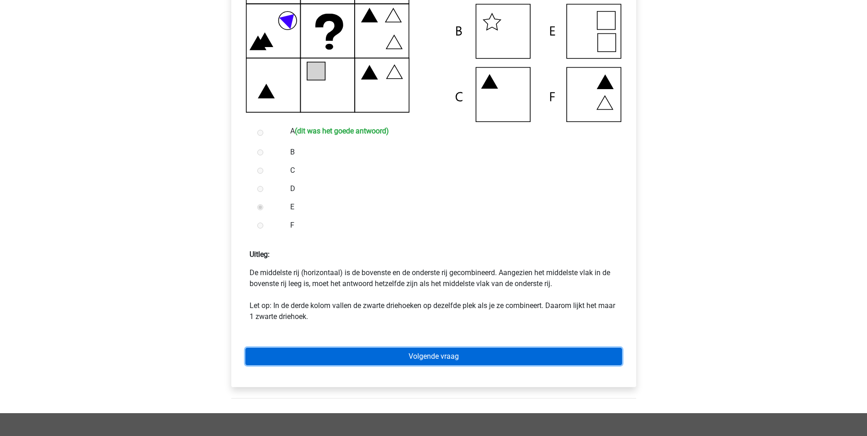
click at [446, 353] on link "Volgende vraag" at bounding box center [434, 356] width 377 height 17
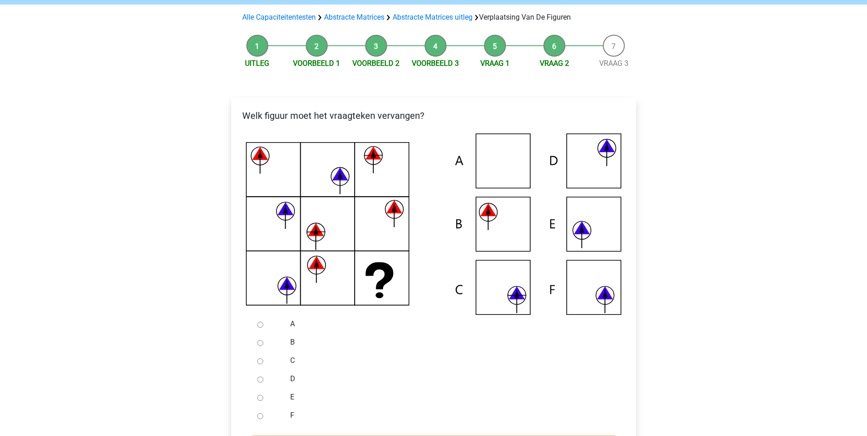
scroll to position [137, 0]
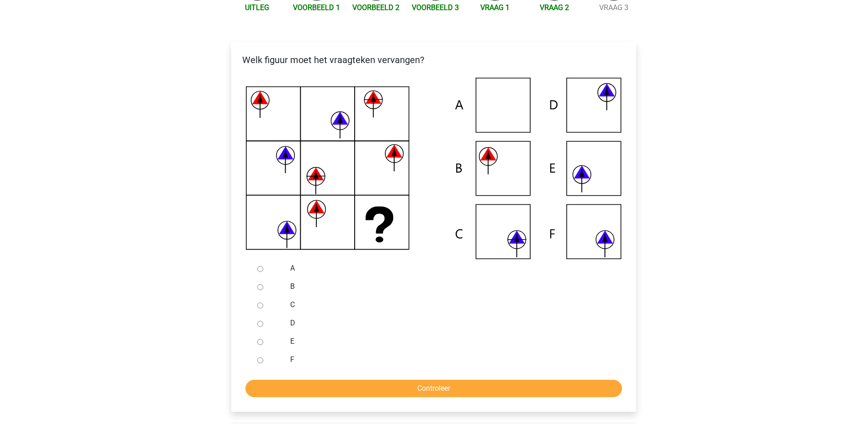
click at [261, 283] on div at bounding box center [269, 287] width 30 height 18
click at [262, 286] on input "B" at bounding box center [260, 287] width 6 height 6
radio input "true"
click at [425, 392] on input "Controleer" at bounding box center [434, 388] width 377 height 17
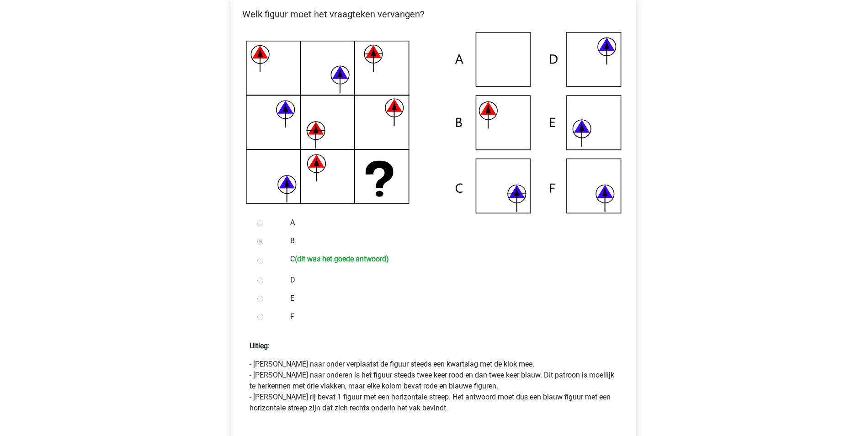
scroll to position [320, 0]
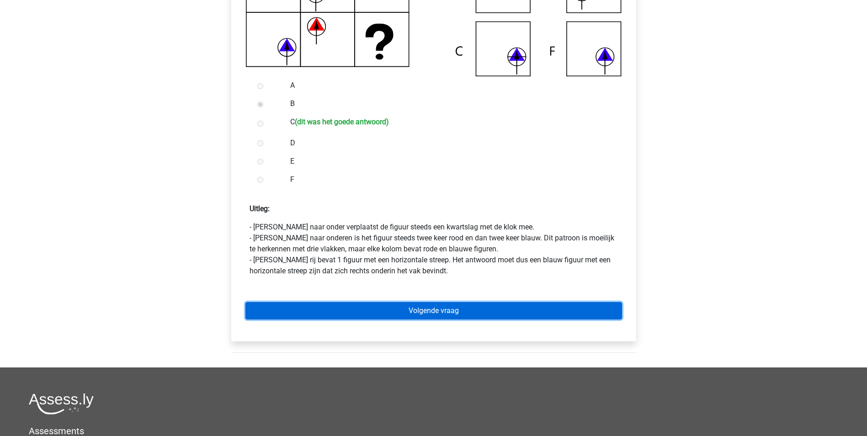
click at [439, 309] on link "Volgende vraag" at bounding box center [434, 310] width 377 height 17
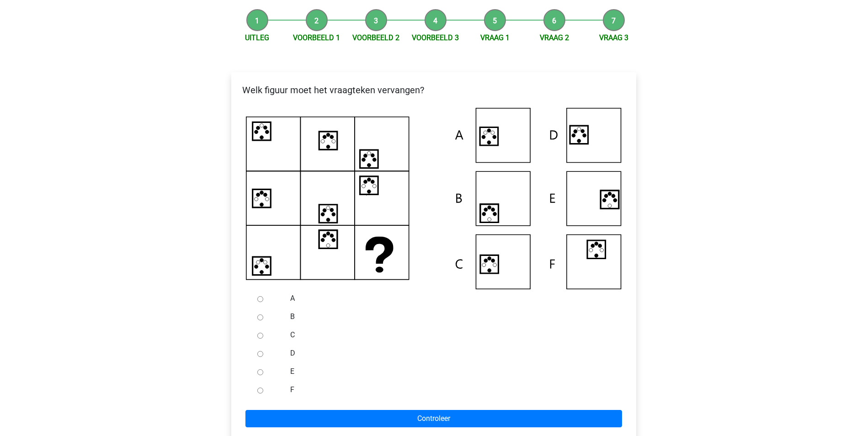
scroll to position [137, 0]
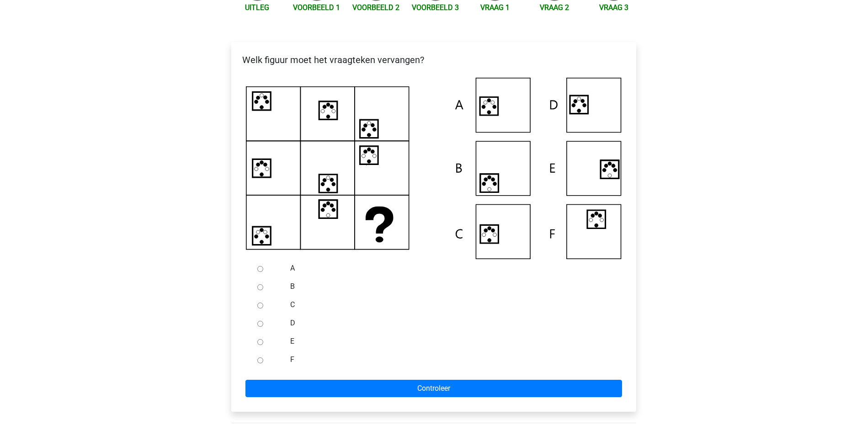
click at [260, 270] on input "A" at bounding box center [260, 269] width 6 height 6
radio input "true"
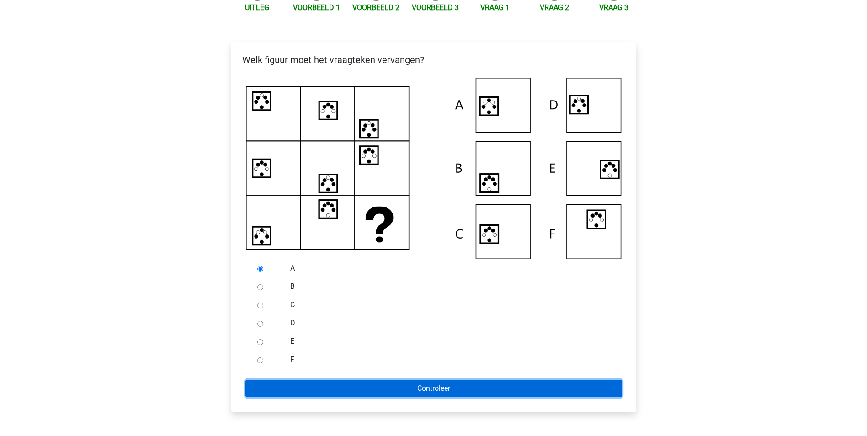
click at [412, 390] on input "Controleer" at bounding box center [434, 388] width 377 height 17
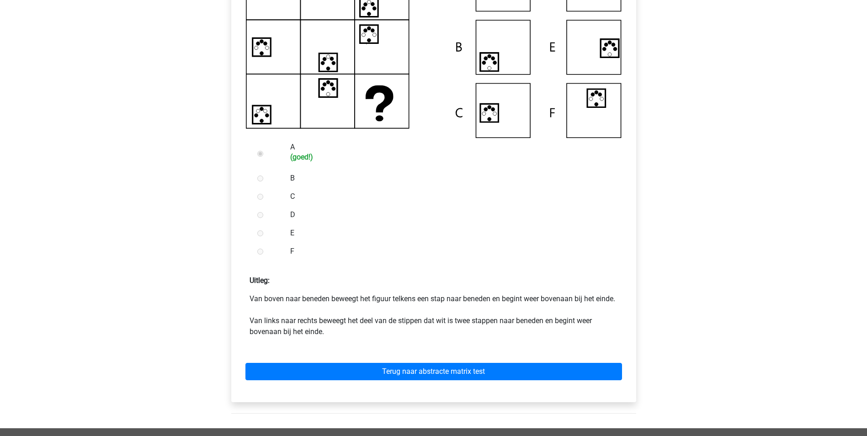
scroll to position [320, 0]
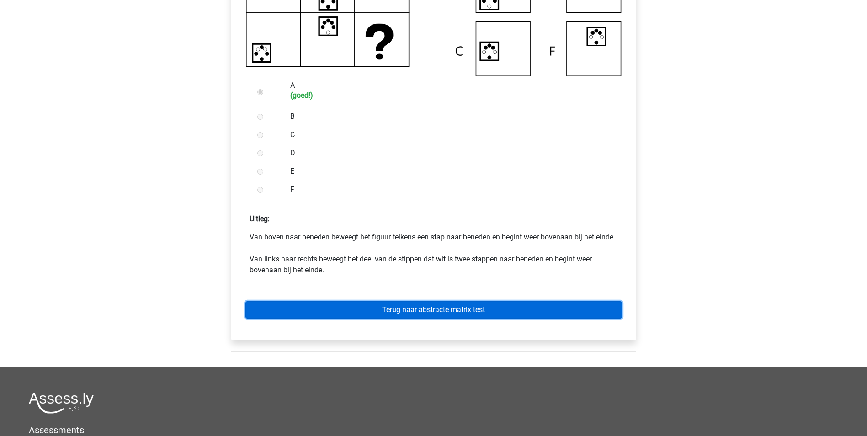
click at [431, 319] on link "Terug naar abstracte matrix test" at bounding box center [434, 309] width 377 height 17
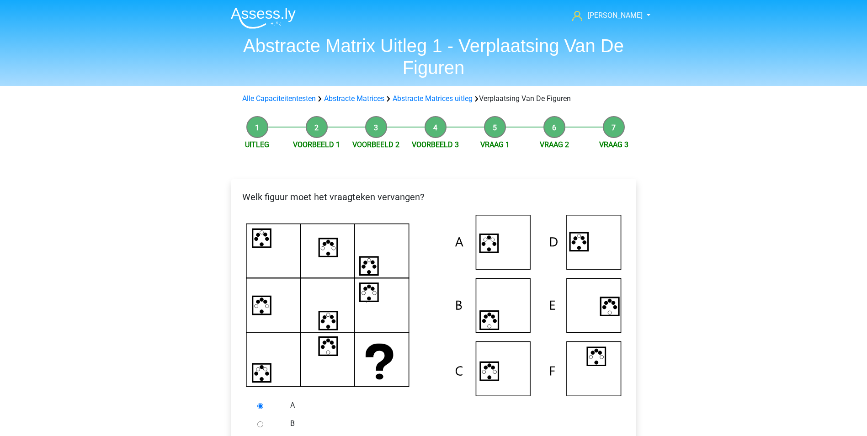
scroll to position [137, 0]
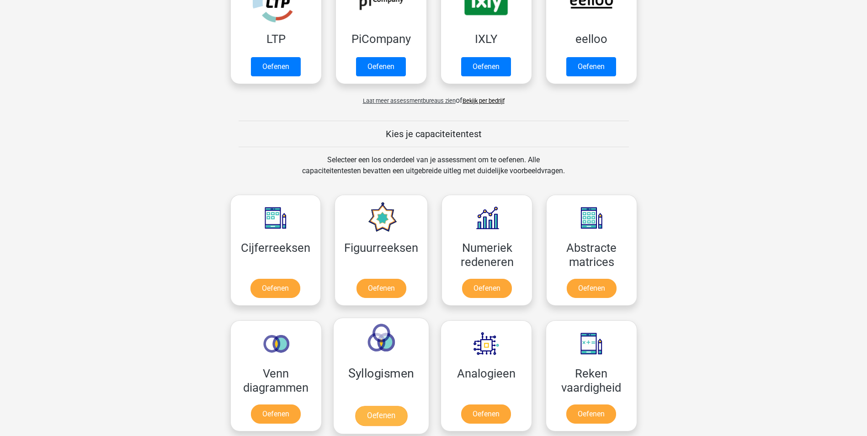
scroll to position [274, 0]
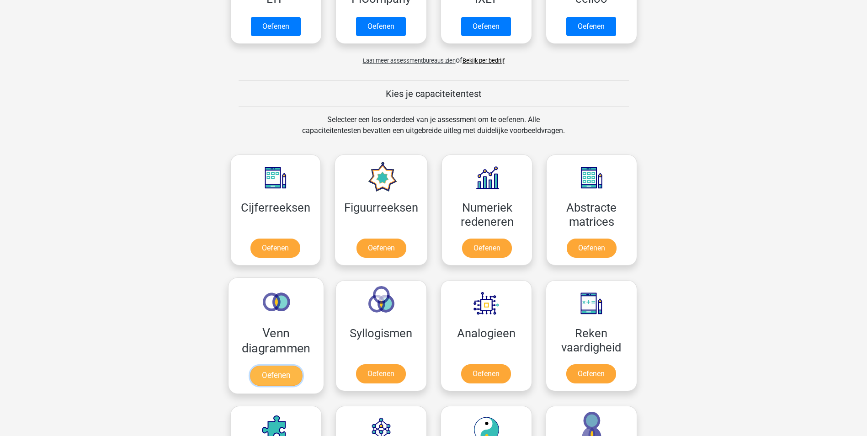
click at [277, 366] on link "Oefenen" at bounding box center [276, 376] width 52 height 20
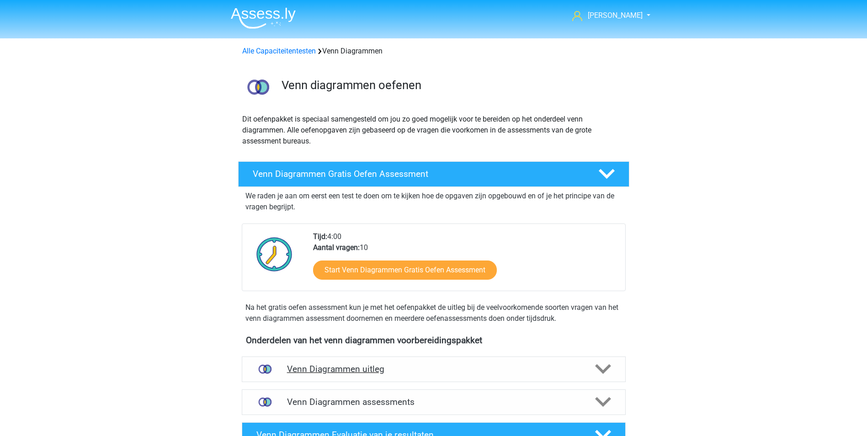
click at [359, 372] on h4 "Venn Diagrammen uitleg" at bounding box center [434, 369] width 294 height 11
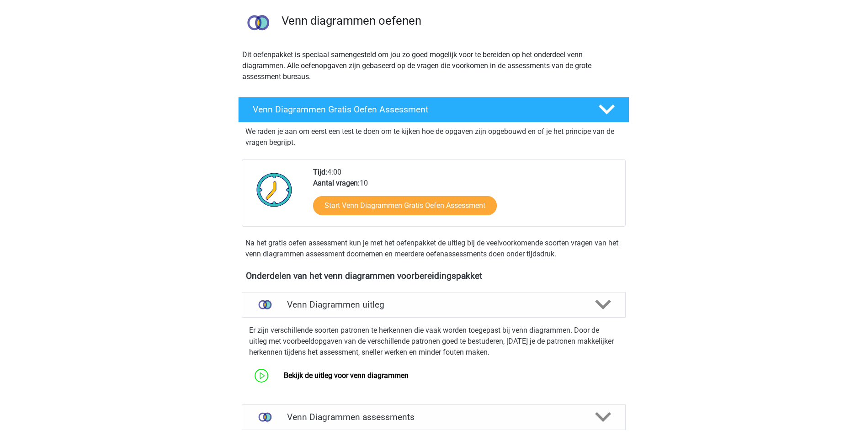
scroll to position [183, 0]
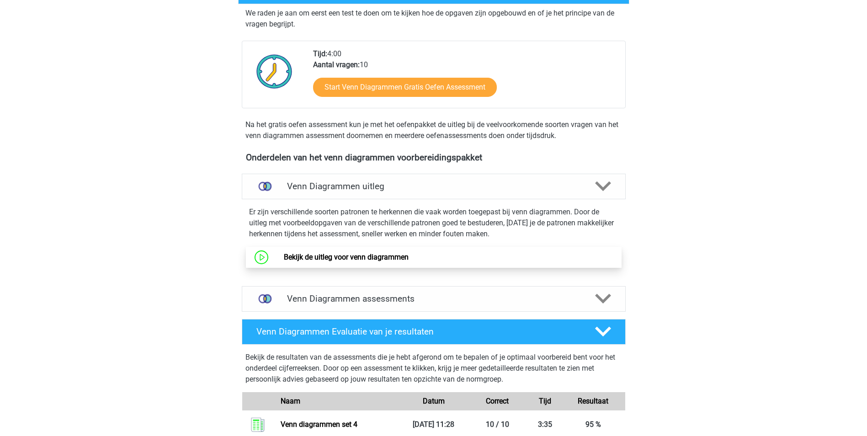
click at [346, 256] on link "Bekijk de uitleg voor venn diagrammen" at bounding box center [346, 257] width 125 height 9
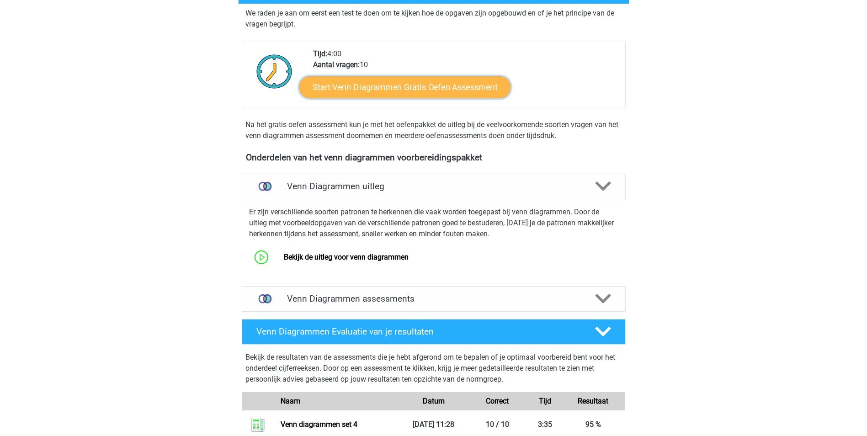
click at [403, 91] on link "Start Venn Diagrammen Gratis Oefen Assessment" at bounding box center [404, 87] width 211 height 22
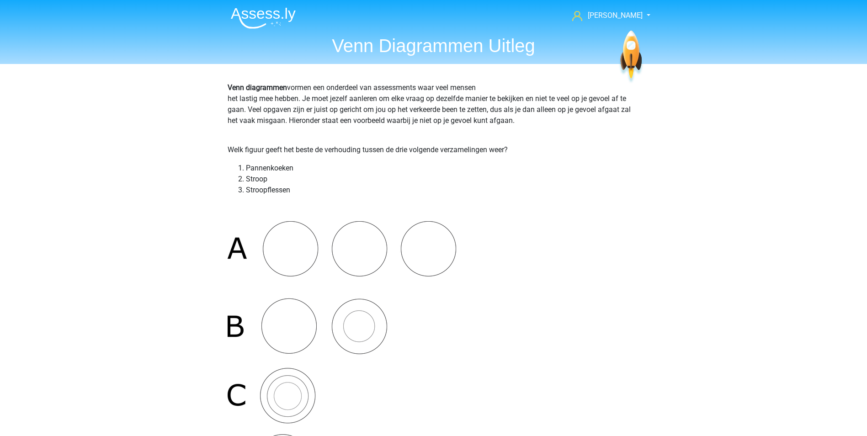
click at [241, 249] on img at bounding box center [342, 355] width 229 height 268
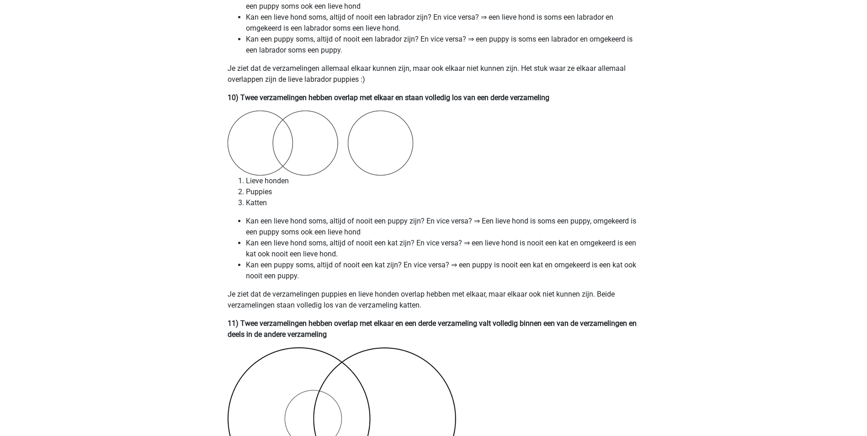
scroll to position [3356, 0]
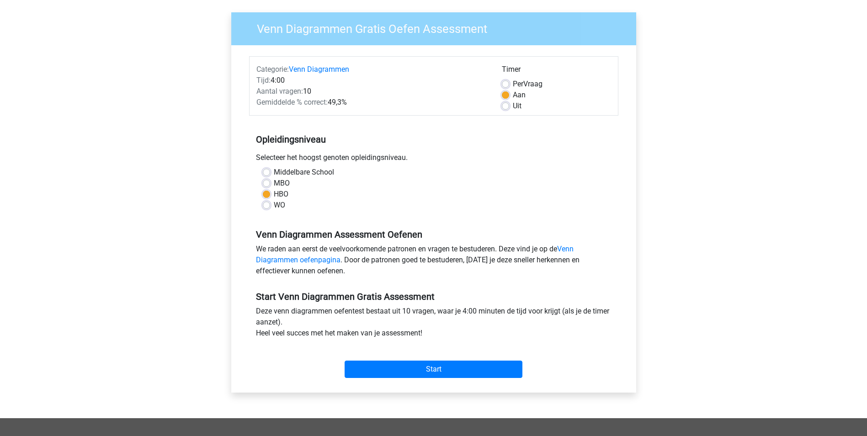
scroll to position [183, 0]
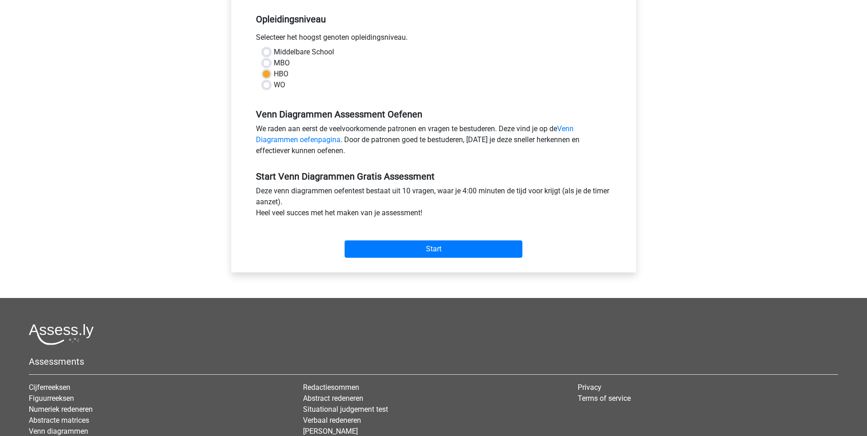
click at [274, 86] on label "WO" at bounding box center [279, 85] width 11 height 11
click at [267, 86] on input "WO" at bounding box center [266, 84] width 7 height 9
radio input "true"
click at [274, 74] on label "HBO" at bounding box center [281, 74] width 15 height 11
click at [267, 74] on input "HBO" at bounding box center [266, 73] width 7 height 9
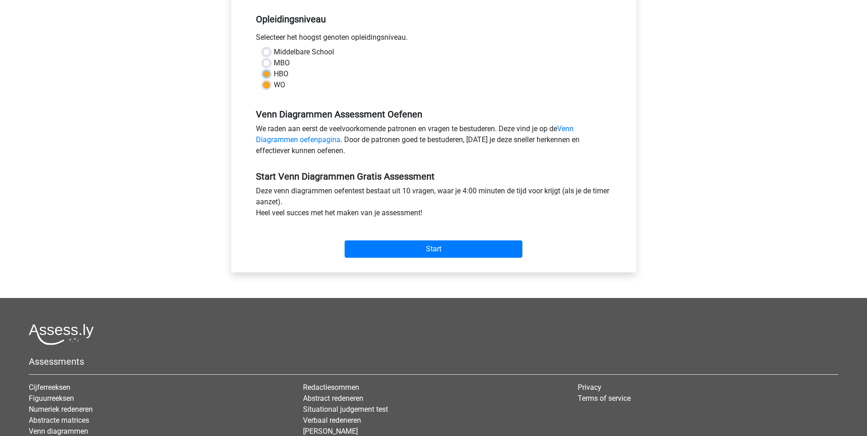
radio input "true"
click at [274, 87] on label "WO" at bounding box center [279, 85] width 11 height 11
click at [266, 87] on input "WO" at bounding box center [266, 84] width 7 height 9
radio input "true"
click at [274, 76] on label "HBO" at bounding box center [281, 74] width 15 height 11
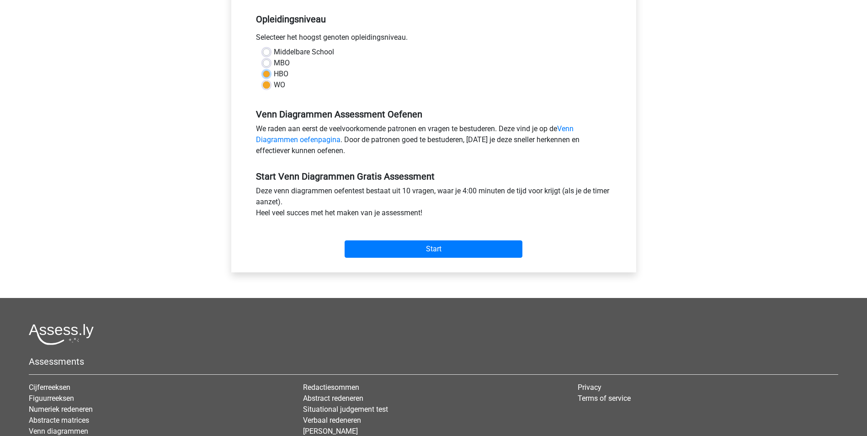
click at [268, 76] on input "HBO" at bounding box center [266, 73] width 7 height 9
radio input "true"
click at [274, 87] on label "WO" at bounding box center [279, 85] width 11 height 11
click at [266, 87] on input "WO" at bounding box center [266, 84] width 7 height 9
radio input "true"
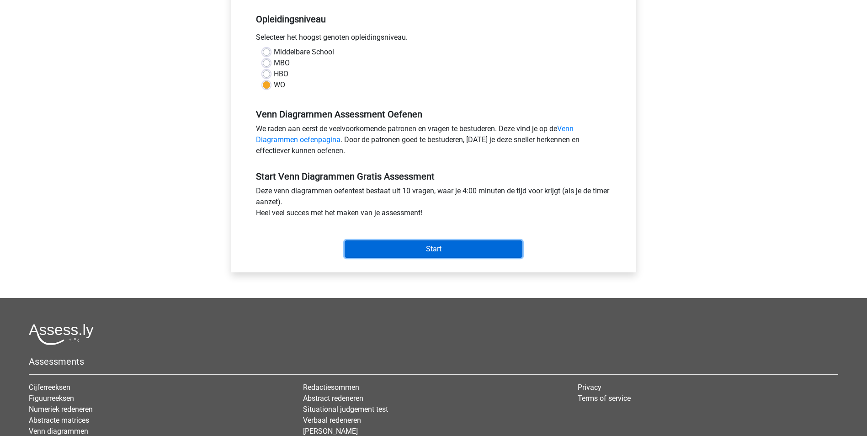
click at [434, 250] on input "Start" at bounding box center [434, 248] width 178 height 17
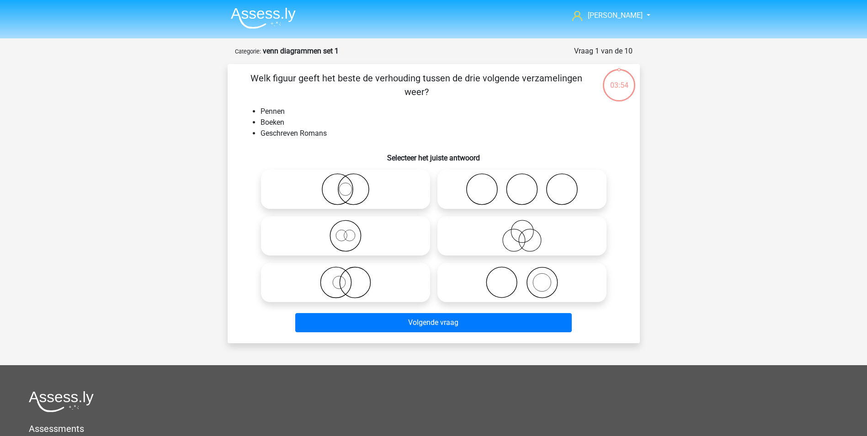
click at [518, 289] on icon at bounding box center [522, 283] width 162 height 32
click at [522, 278] on input "radio" at bounding box center [525, 275] width 6 height 6
radio input "true"
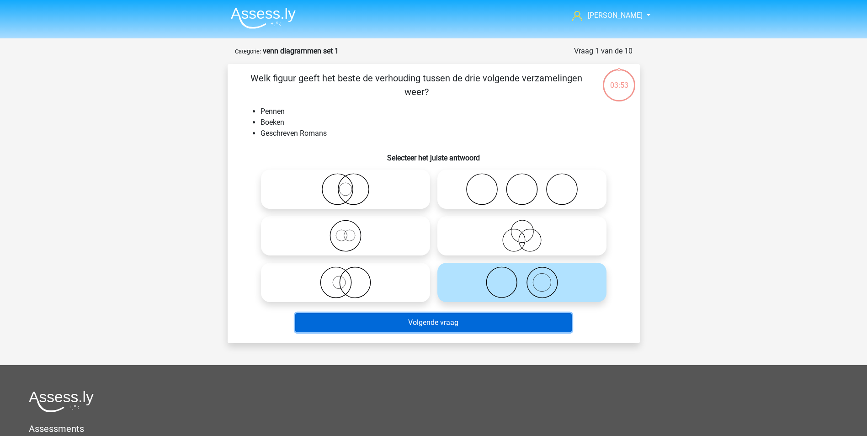
click at [432, 326] on button "Volgende vraag" at bounding box center [433, 322] width 277 height 19
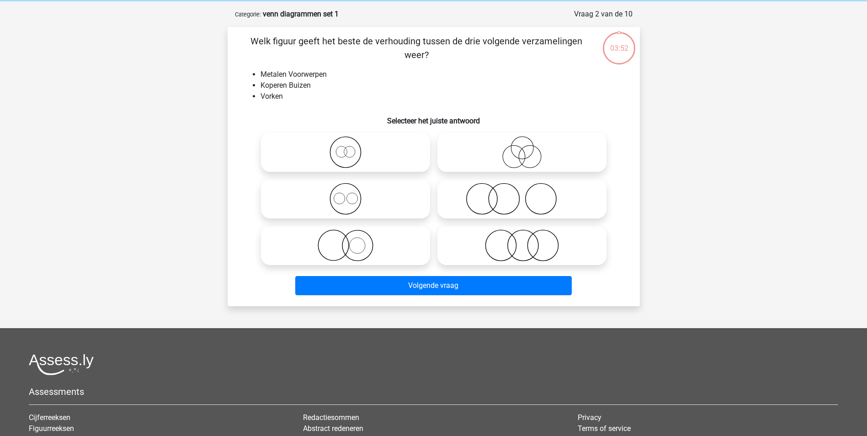
scroll to position [46, 0]
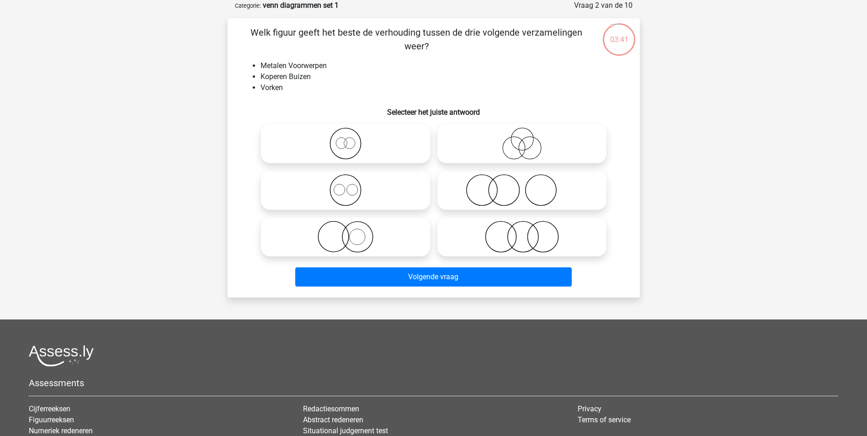
click at [356, 238] on icon at bounding box center [346, 237] width 162 height 32
click at [352, 232] on input "radio" at bounding box center [349, 229] width 6 height 6
radio input "true"
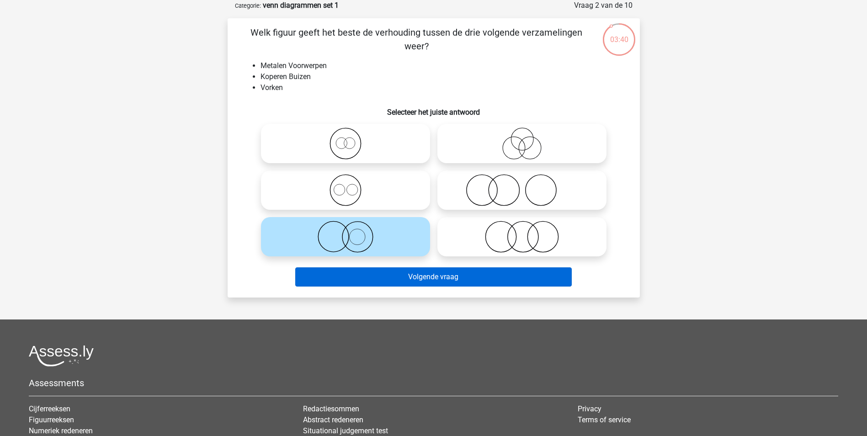
click at [424, 287] on div "Volgende vraag" at bounding box center [433, 278] width 353 height 23
click at [427, 278] on button "Volgende vraag" at bounding box center [433, 276] width 277 height 19
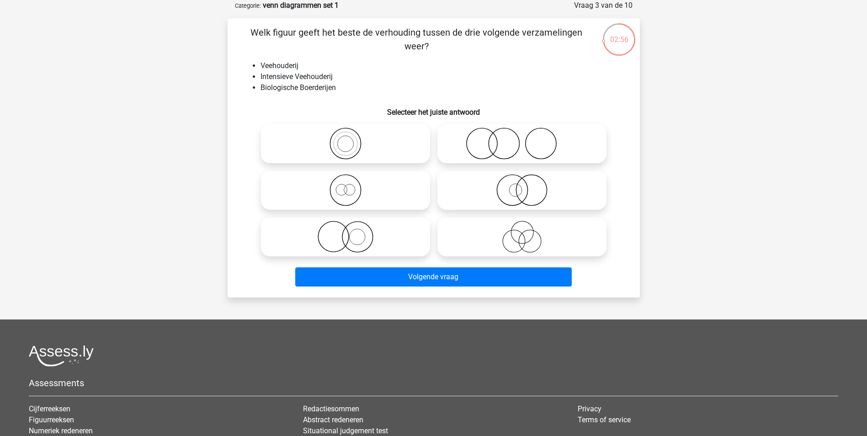
click at [535, 187] on icon at bounding box center [522, 190] width 162 height 32
click at [528, 186] on input "radio" at bounding box center [525, 183] width 6 height 6
radio input "true"
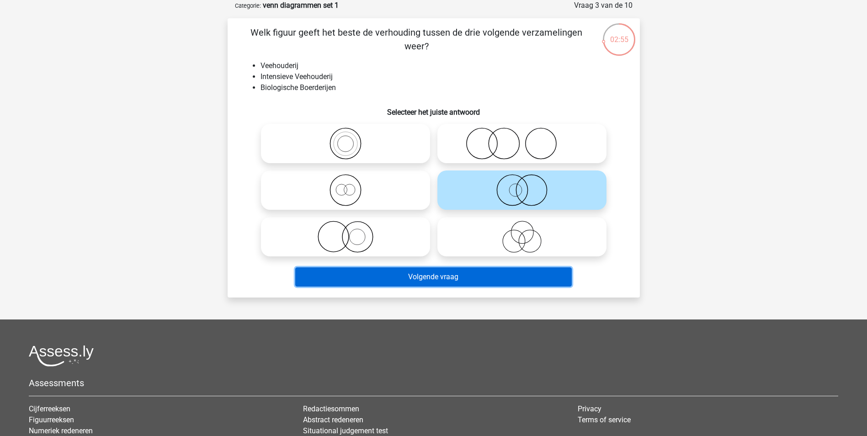
click at [445, 276] on button "Volgende vraag" at bounding box center [433, 276] width 277 height 19
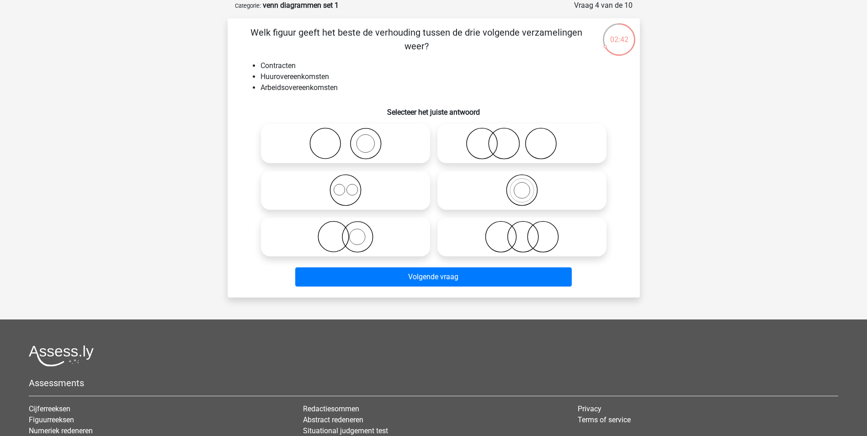
click at [488, 244] on icon at bounding box center [522, 237] width 162 height 32
click at [522, 232] on input "radio" at bounding box center [525, 229] width 6 height 6
radio input "true"
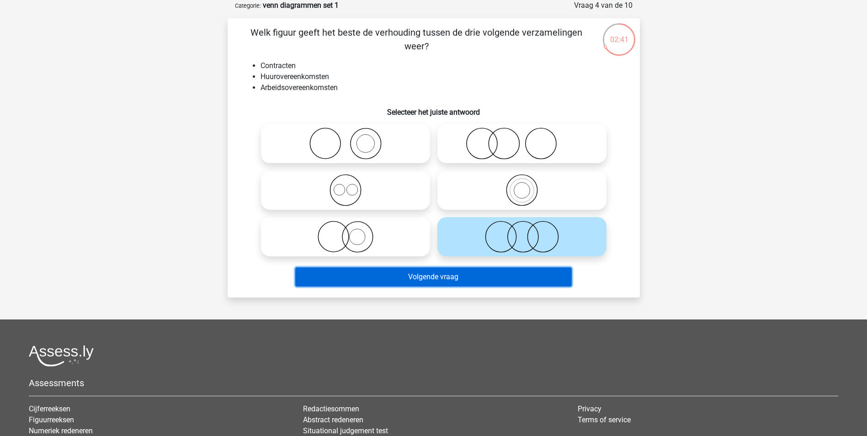
click at [447, 277] on button "Volgende vraag" at bounding box center [433, 276] width 277 height 19
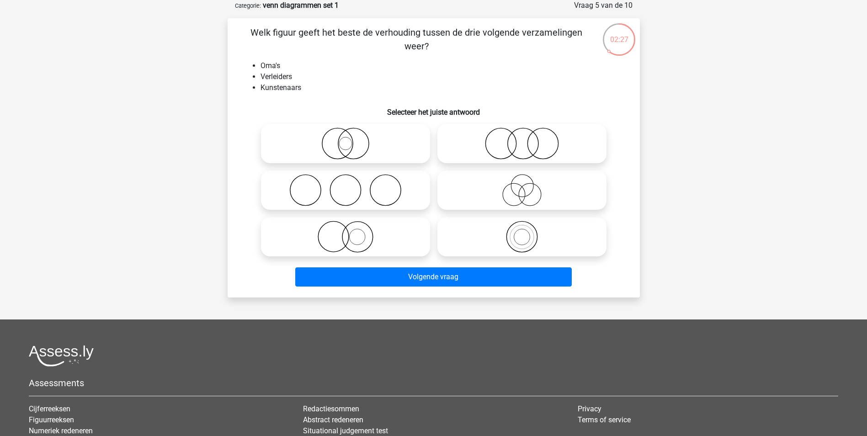
click at [534, 194] on icon at bounding box center [522, 190] width 162 height 32
click at [528, 186] on input "radio" at bounding box center [525, 183] width 6 height 6
radio input "true"
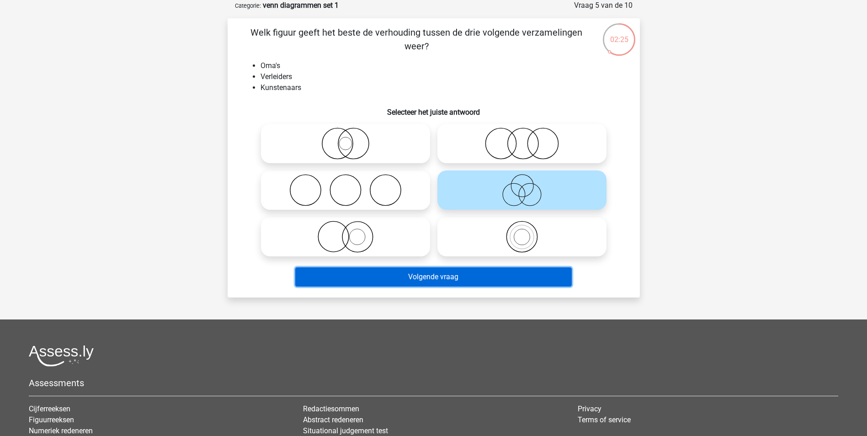
click at [468, 278] on button "Volgende vraag" at bounding box center [433, 276] width 277 height 19
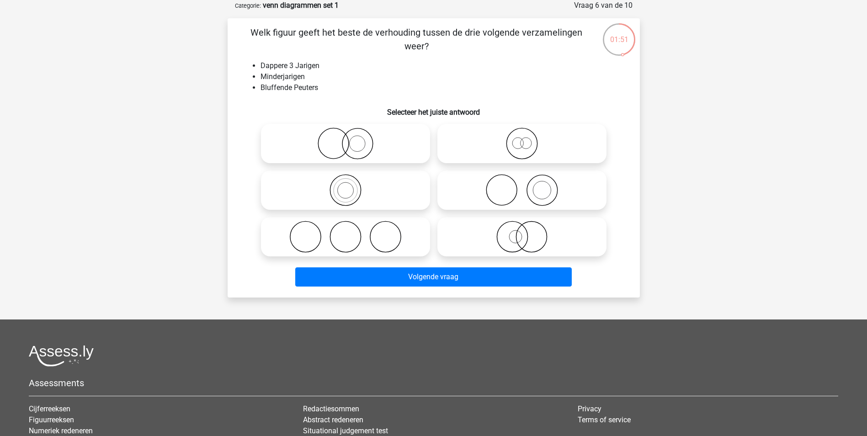
click at [534, 144] on icon at bounding box center [522, 144] width 162 height 32
click at [528, 139] on input "radio" at bounding box center [525, 136] width 6 height 6
radio input "true"
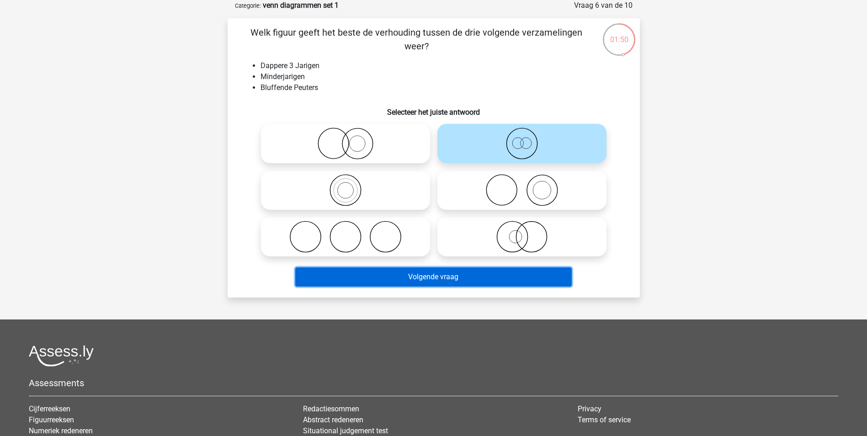
click at [460, 276] on button "Volgende vraag" at bounding box center [433, 276] width 277 height 19
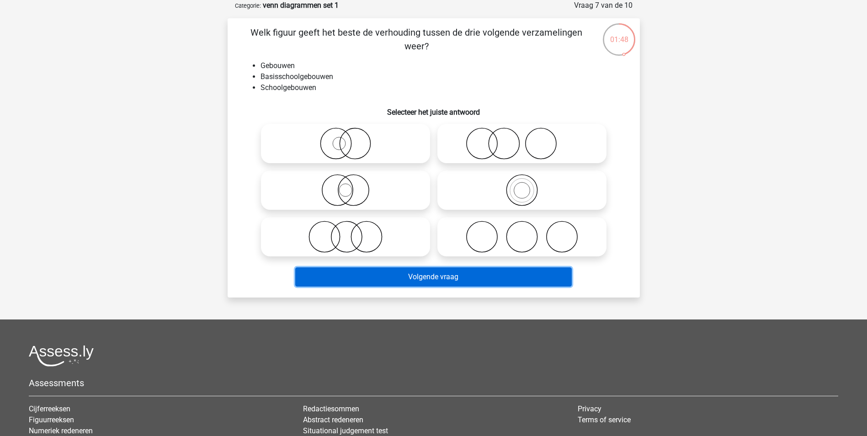
click at [437, 276] on button "Volgende vraag" at bounding box center [433, 276] width 277 height 19
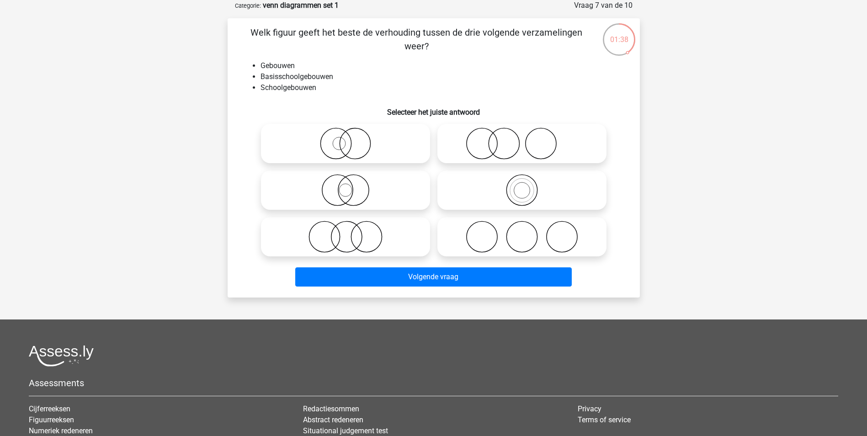
click at [209, 110] on div "Stefan Stefan.hartsema@home.nl Nederlands English" at bounding box center [433, 257] width 867 height 607
click at [334, 146] on icon at bounding box center [346, 144] width 162 height 32
click at [346, 139] on input "radio" at bounding box center [349, 136] width 6 height 6
radio input "true"
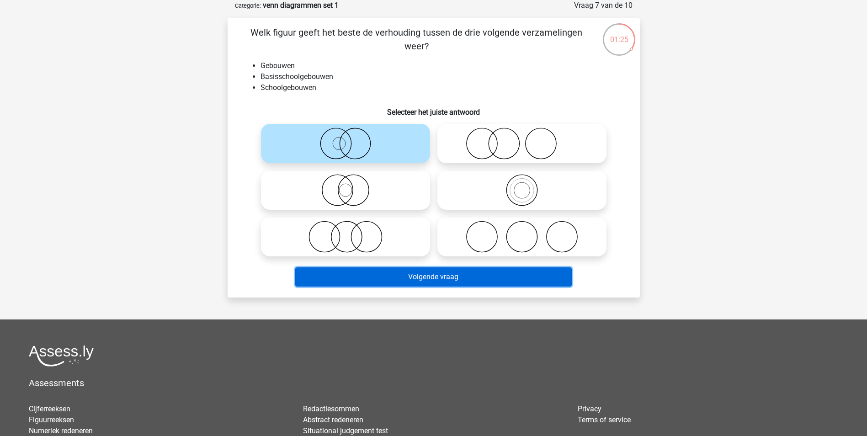
click at [456, 275] on button "Volgende vraag" at bounding box center [433, 276] width 277 height 19
click at [432, 276] on button "Volgende vraag" at bounding box center [433, 276] width 277 height 19
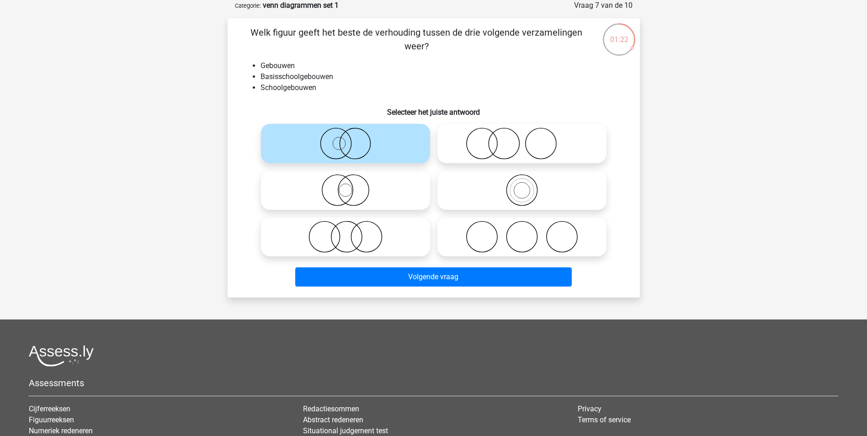
click at [363, 130] on icon at bounding box center [346, 144] width 162 height 32
click at [352, 133] on input "radio" at bounding box center [349, 136] width 6 height 6
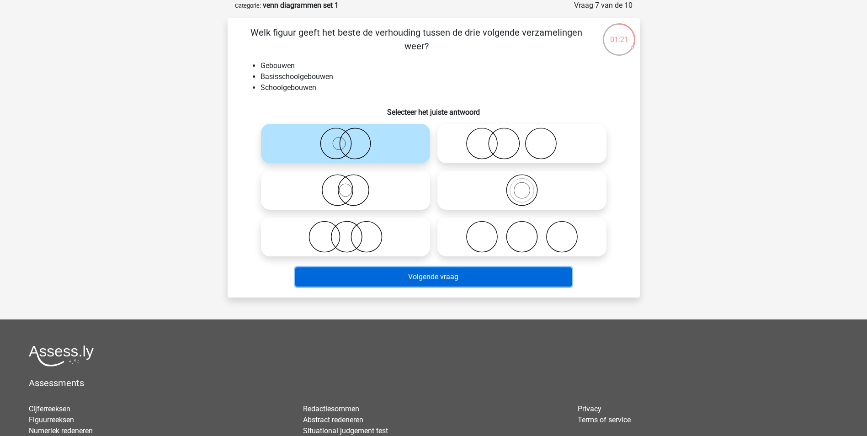
click at [428, 276] on button "Volgende vraag" at bounding box center [433, 276] width 277 height 19
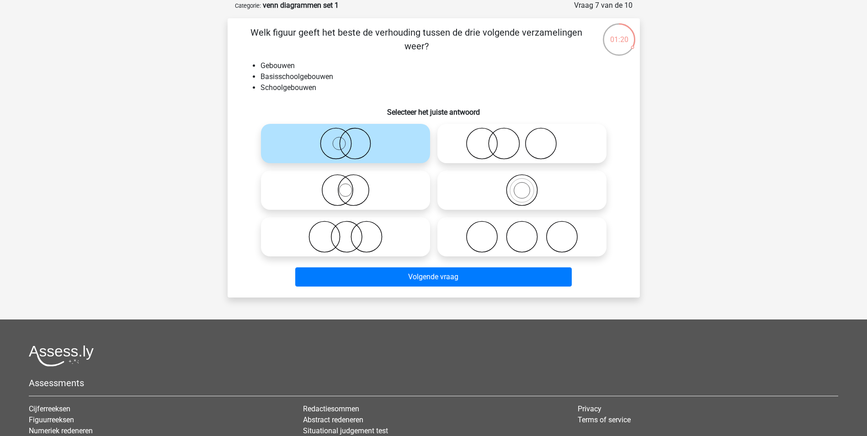
click at [341, 123] on div at bounding box center [345, 143] width 176 height 47
click at [339, 137] on icon at bounding box center [346, 144] width 162 height 32
click at [346, 137] on input "radio" at bounding box center [349, 136] width 6 height 6
click at [496, 126] on label at bounding box center [522, 143] width 169 height 39
click at [522, 133] on input "radio" at bounding box center [525, 136] width 6 height 6
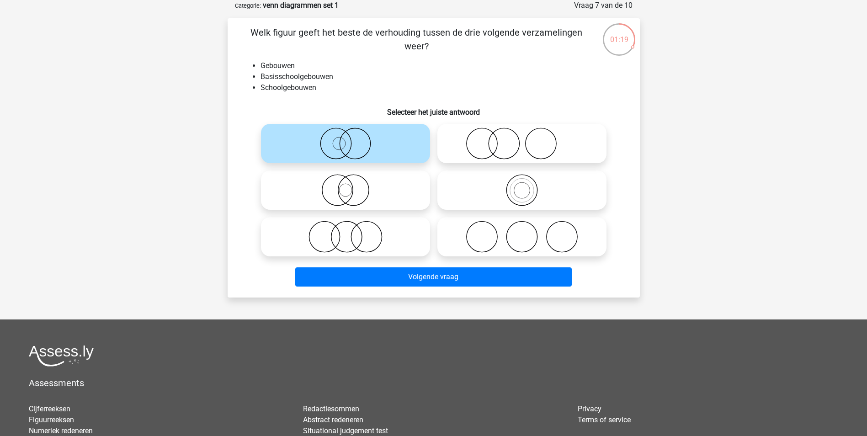
radio input "true"
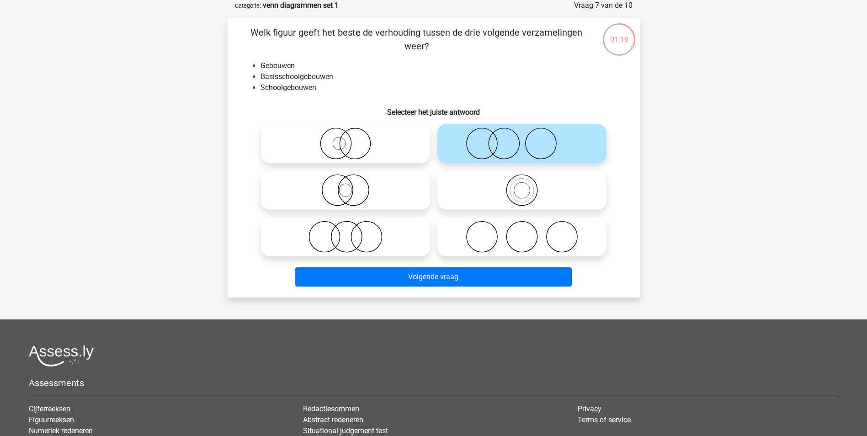
click at [401, 153] on icon at bounding box center [346, 144] width 162 height 32
click at [352, 139] on input "radio" at bounding box center [349, 136] width 6 height 6
radio input "true"
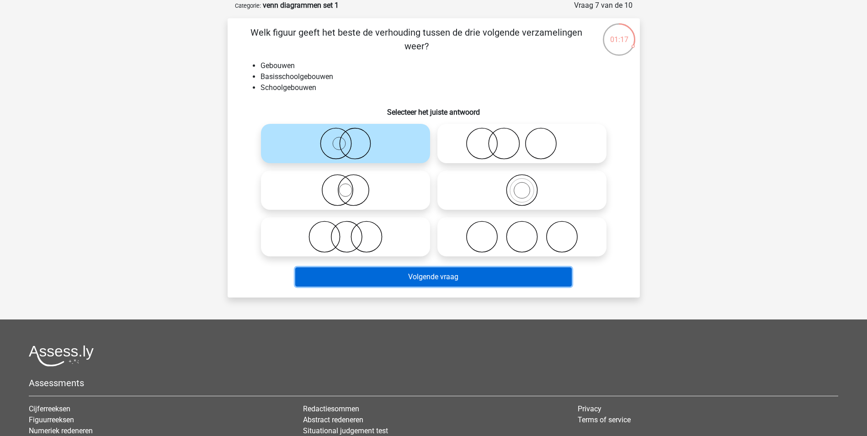
click at [449, 278] on button "Volgende vraag" at bounding box center [433, 276] width 277 height 19
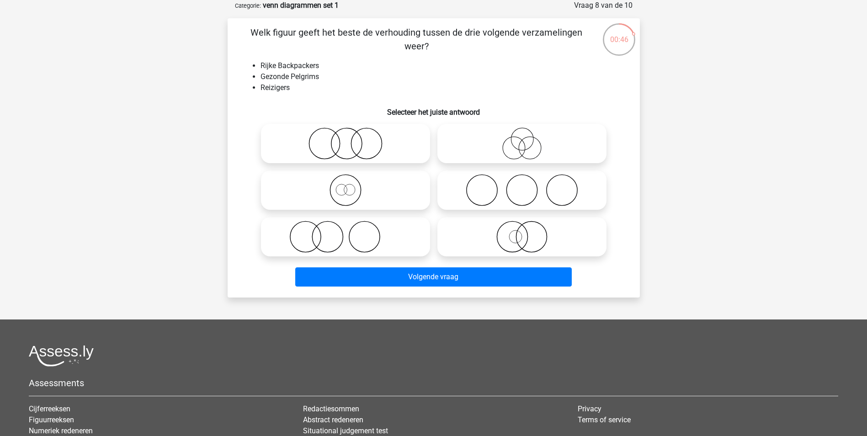
click at [347, 147] on icon at bounding box center [346, 144] width 162 height 32
click at [347, 139] on input "radio" at bounding box center [349, 136] width 6 height 6
radio input "true"
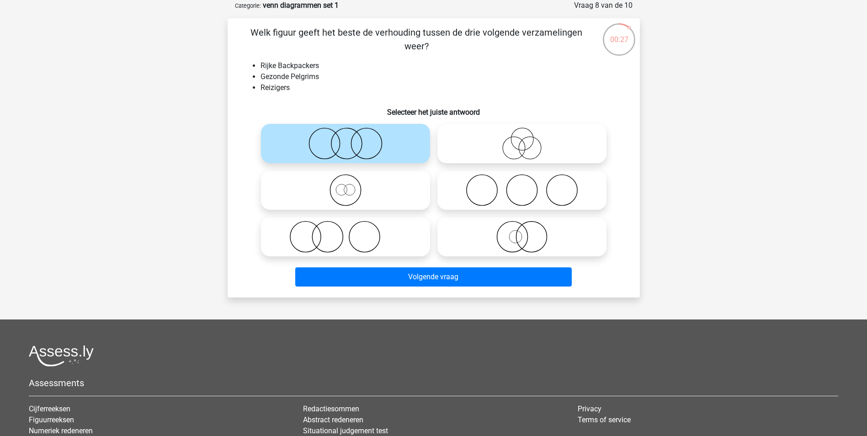
click at [521, 147] on icon at bounding box center [522, 144] width 162 height 32
click at [522, 139] on input "radio" at bounding box center [525, 136] width 6 height 6
radio input "true"
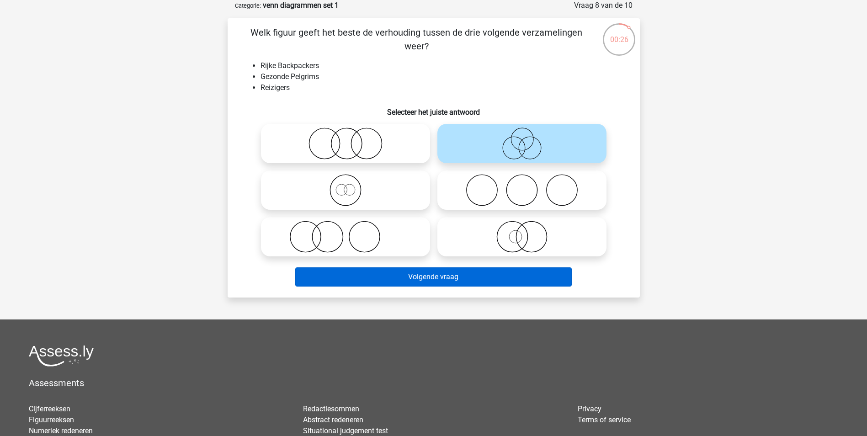
click at [422, 287] on div "Volgende vraag" at bounding box center [433, 278] width 353 height 23
click at [433, 277] on button "Volgende vraag" at bounding box center [433, 276] width 277 height 19
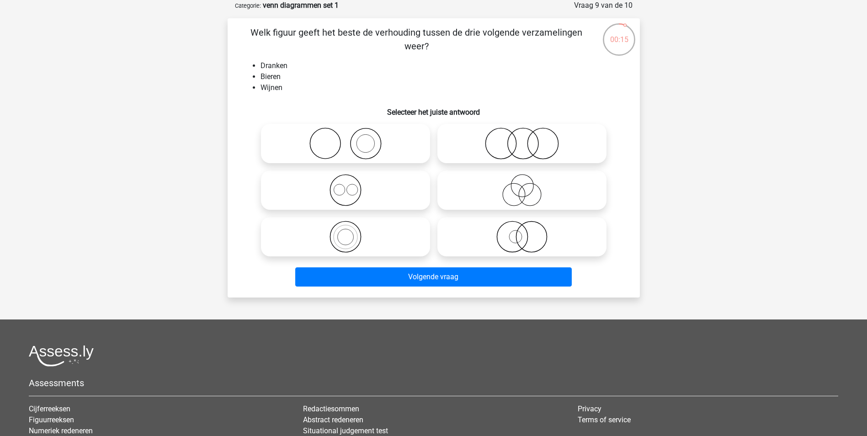
click at [347, 194] on icon at bounding box center [346, 190] width 162 height 32
click at [347, 186] on input "radio" at bounding box center [349, 183] width 6 height 6
radio input "true"
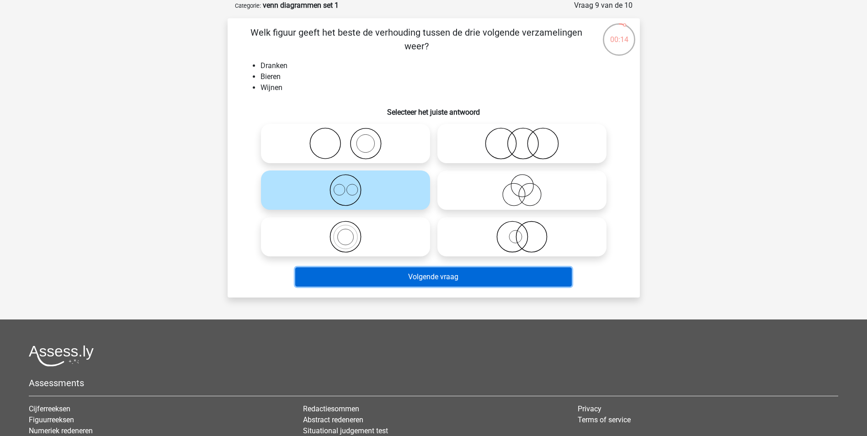
click at [416, 271] on button "Volgende vraag" at bounding box center [433, 276] width 277 height 19
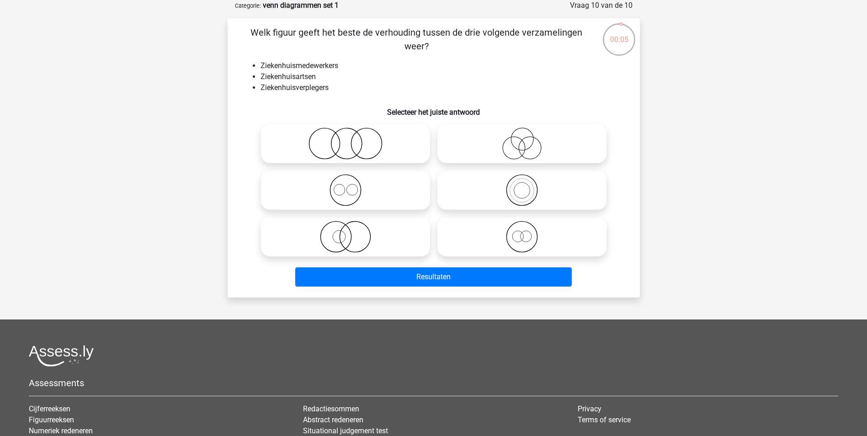
click at [344, 187] on icon at bounding box center [346, 190] width 162 height 32
click at [346, 186] on input "radio" at bounding box center [349, 183] width 6 height 6
radio input "true"
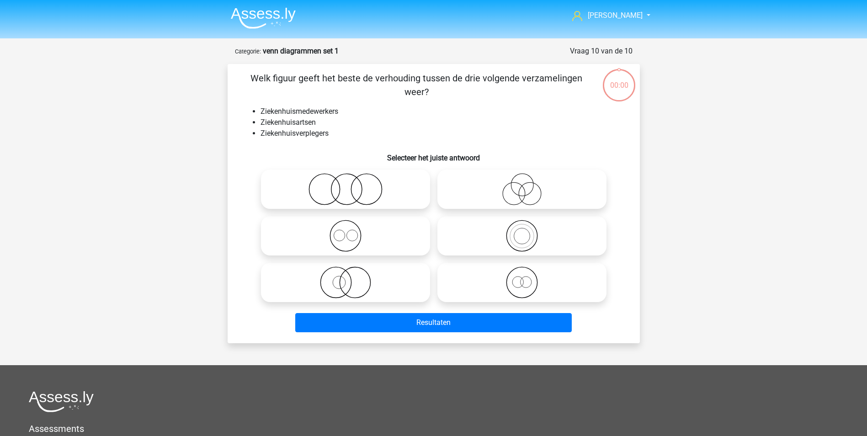
scroll to position [46, 0]
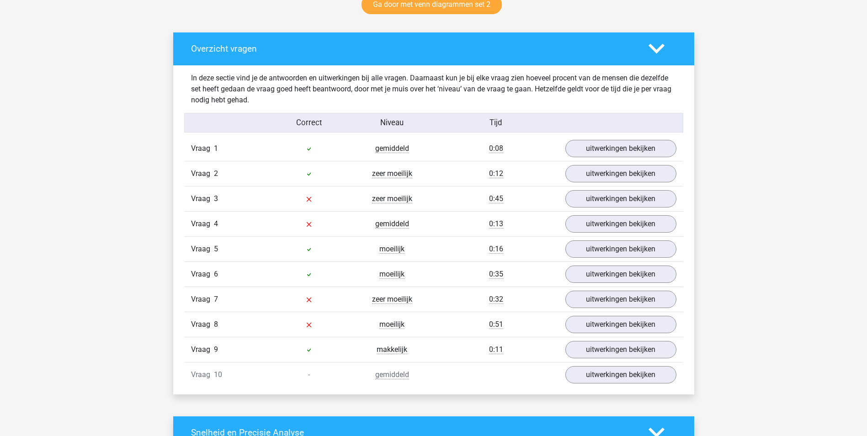
scroll to position [503, 0]
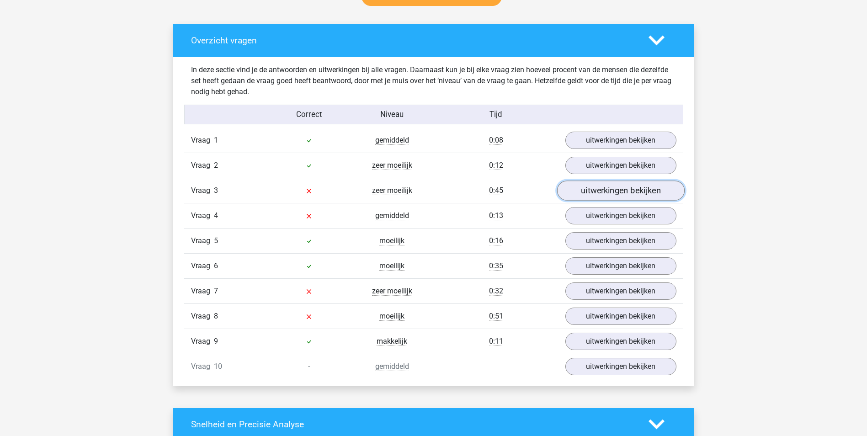
click at [626, 189] on link "uitwerkingen bekijken" at bounding box center [621, 191] width 128 height 20
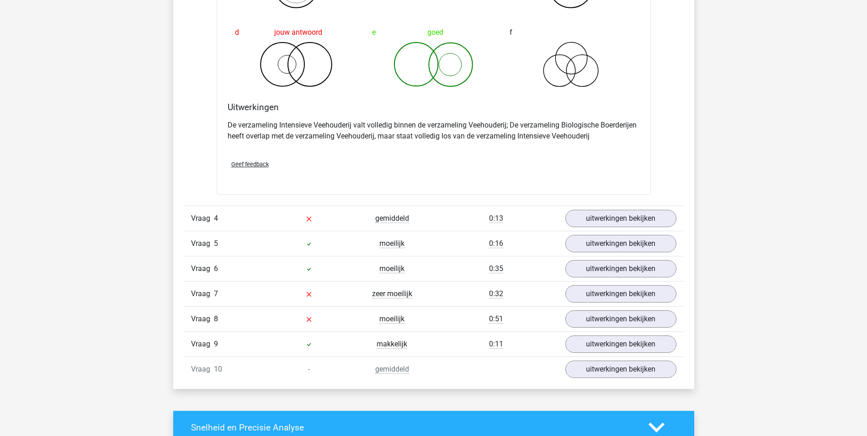
scroll to position [869, 0]
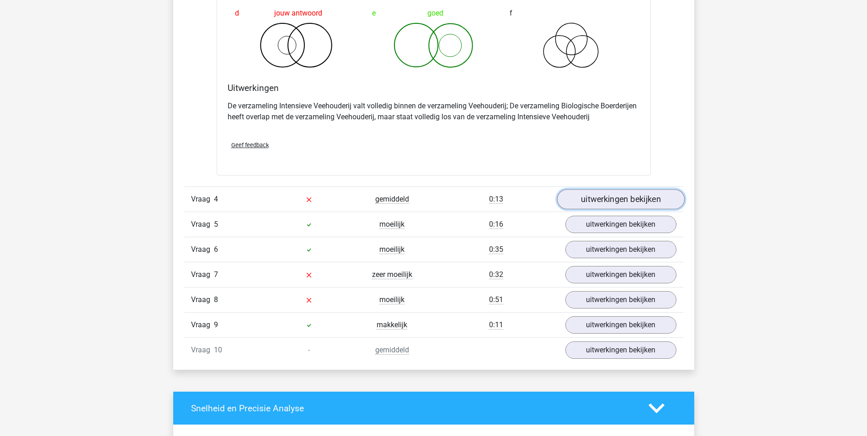
click at [634, 200] on link "uitwerkingen bekijken" at bounding box center [621, 199] width 128 height 20
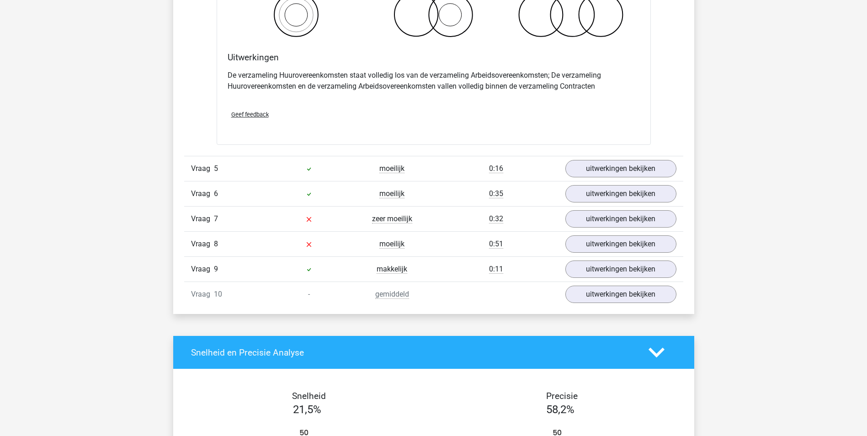
scroll to position [1280, 0]
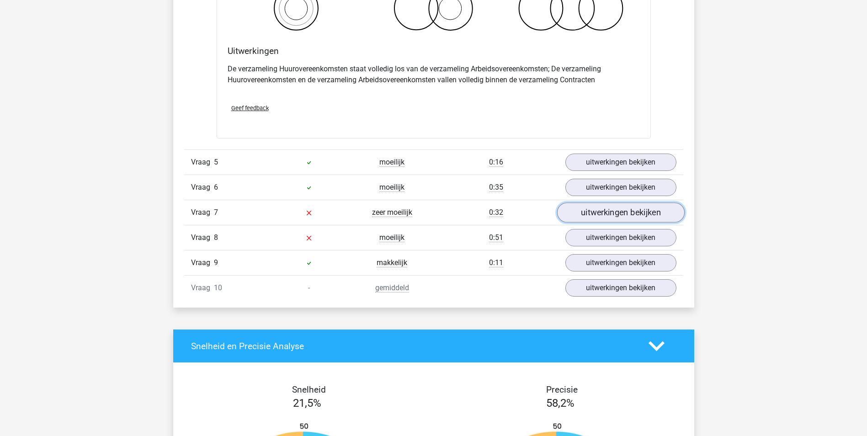
click at [626, 210] on link "uitwerkingen bekijken" at bounding box center [621, 213] width 128 height 20
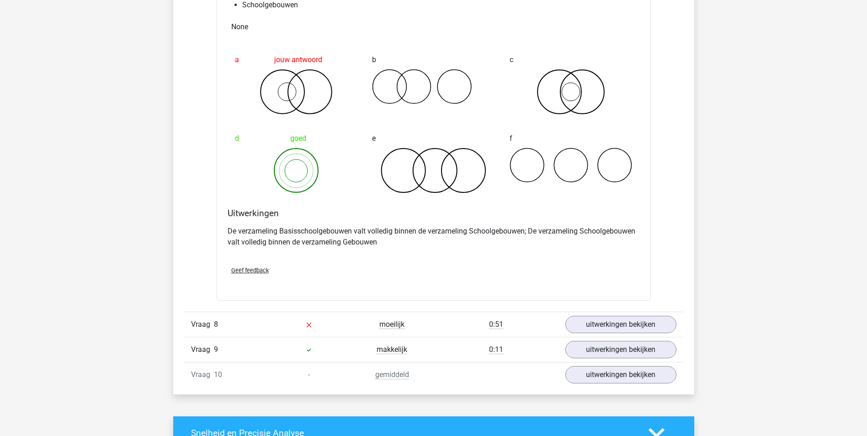
scroll to position [1646, 0]
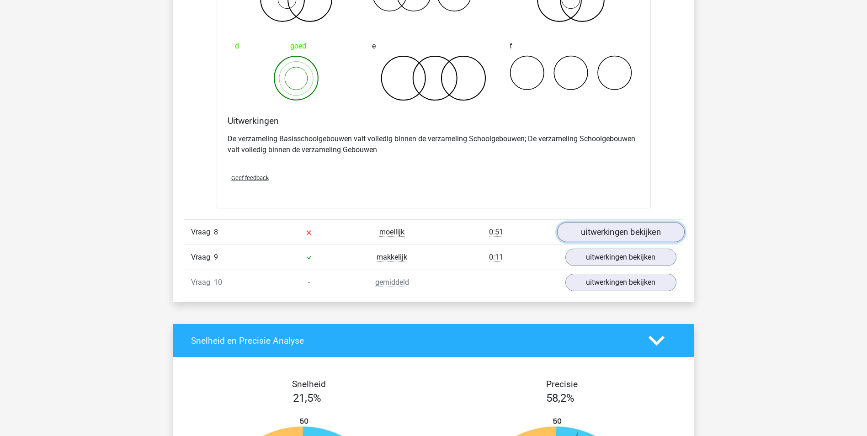
click at [620, 238] on link "uitwerkingen bekijken" at bounding box center [621, 233] width 128 height 20
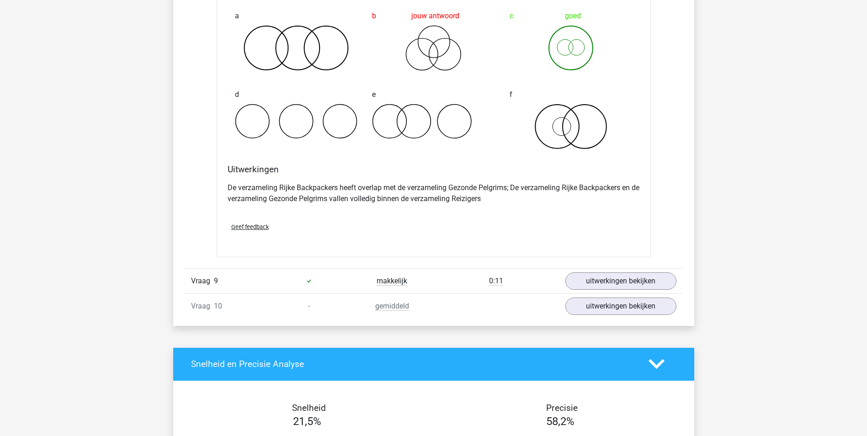
scroll to position [2012, 0]
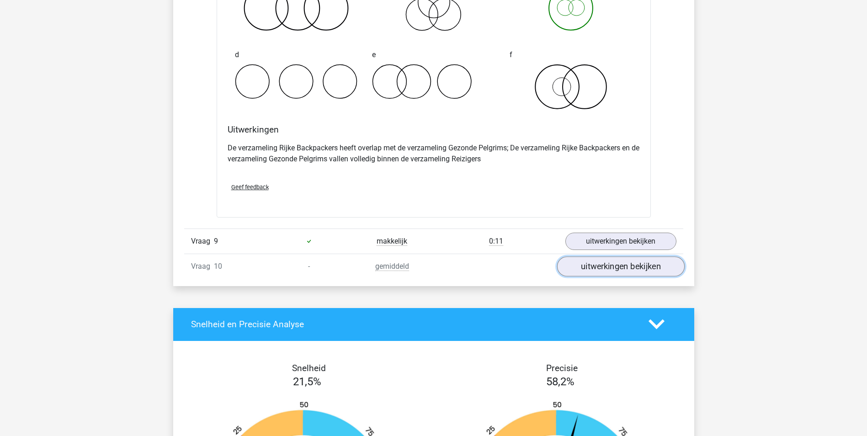
click at [614, 266] on link "uitwerkingen bekijken" at bounding box center [621, 266] width 128 height 20
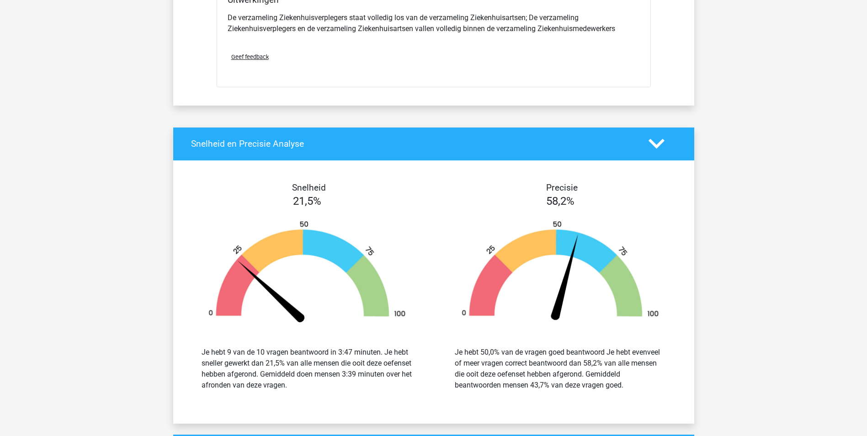
scroll to position [2606, 0]
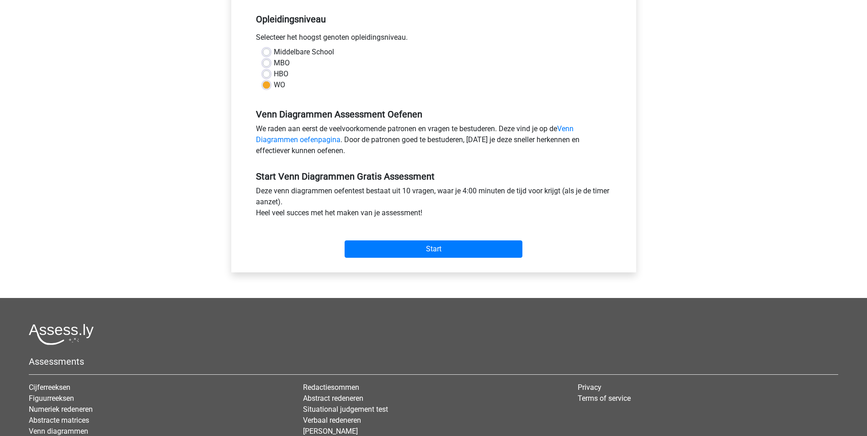
scroll to position [46, 0]
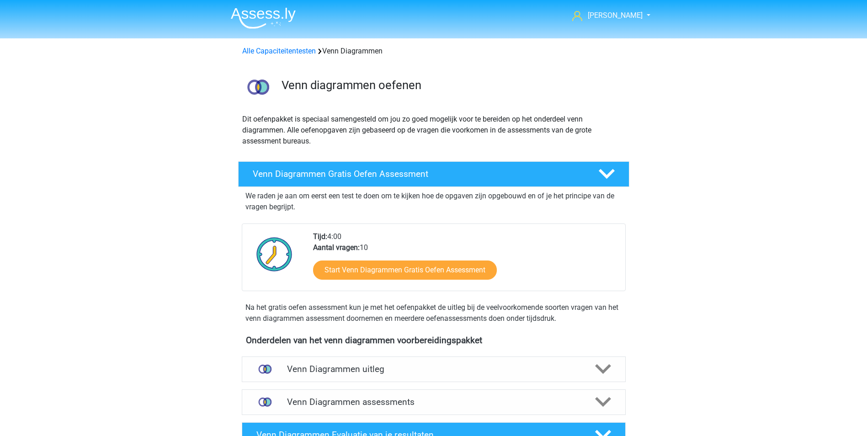
scroll to position [183, 0]
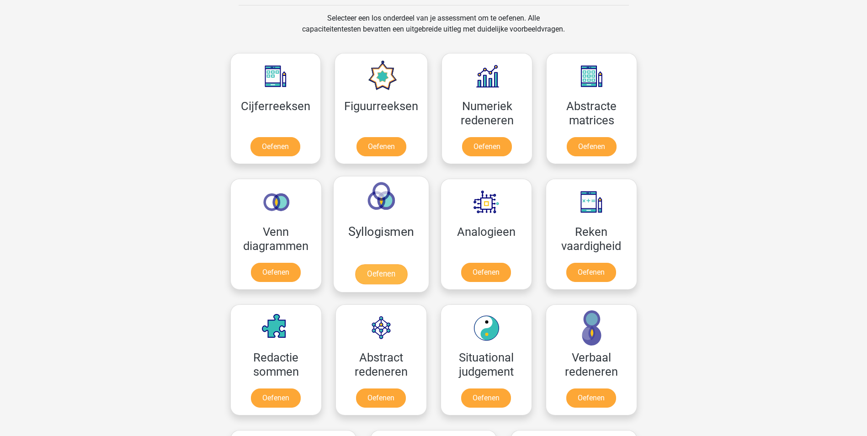
scroll to position [411, 0]
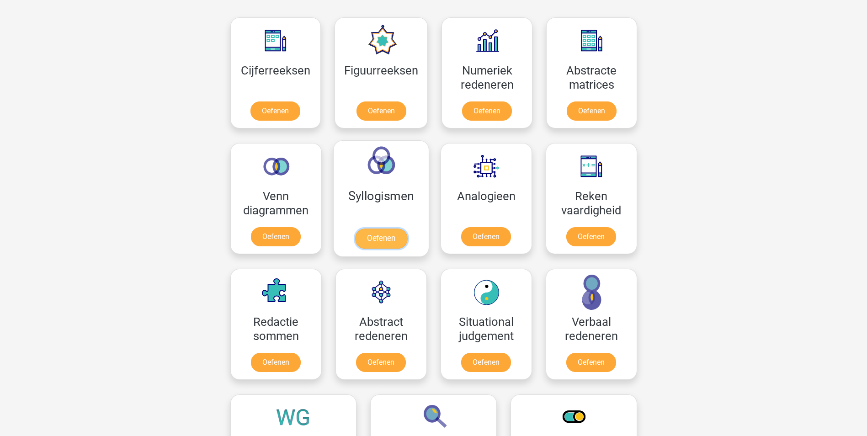
click at [366, 229] on link "Oefenen" at bounding box center [381, 239] width 52 height 20
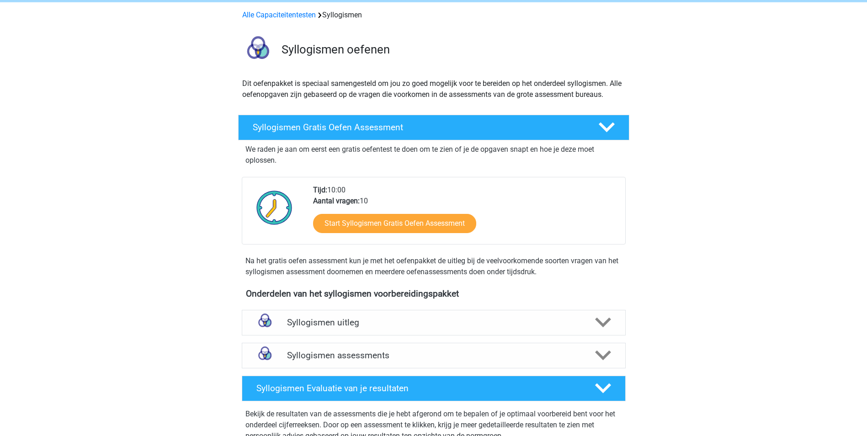
scroll to position [137, 0]
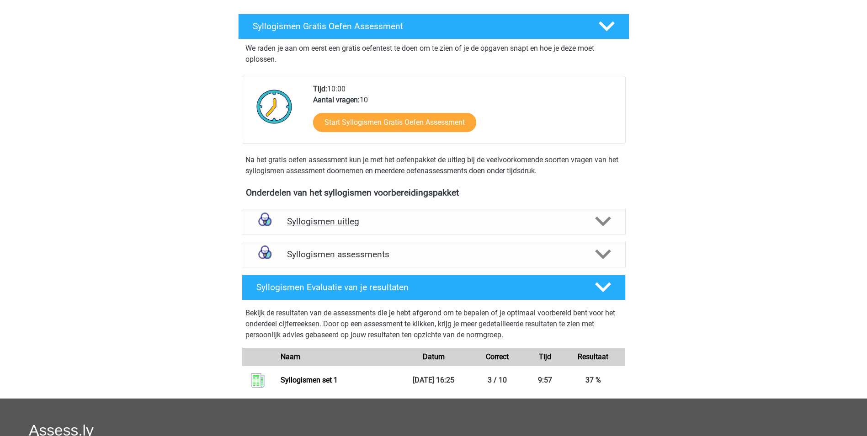
click at [333, 224] on h4 "Syllogismen uitleg" at bounding box center [434, 221] width 294 height 11
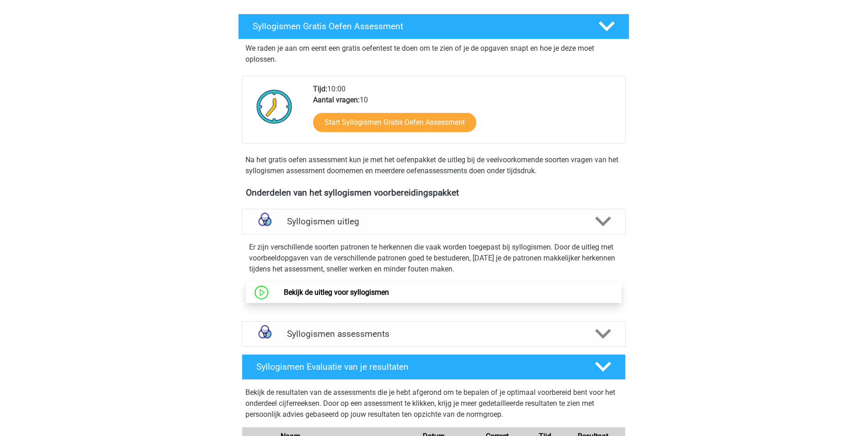
click at [344, 292] on link "Bekijk de uitleg voor syllogismen" at bounding box center [336, 292] width 105 height 9
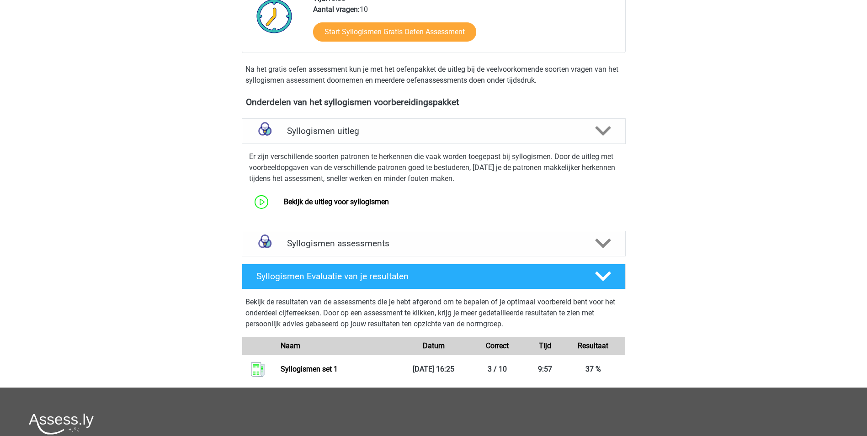
scroll to position [229, 0]
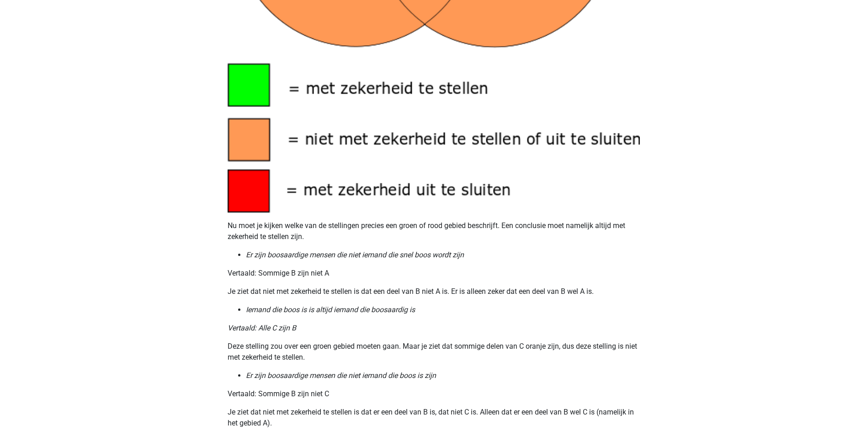
scroll to position [960, 0]
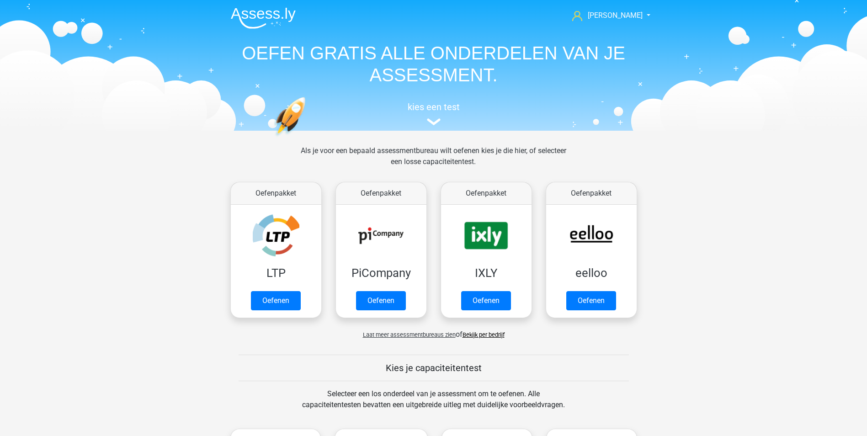
scroll to position [411, 0]
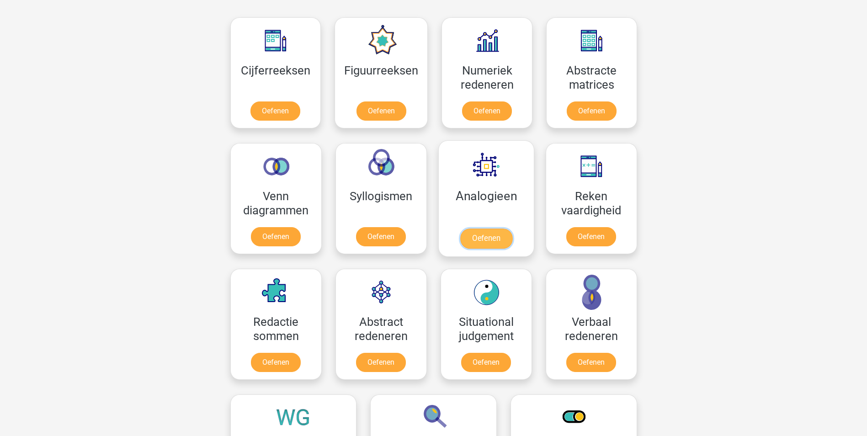
click at [494, 229] on link "Oefenen" at bounding box center [486, 239] width 52 height 20
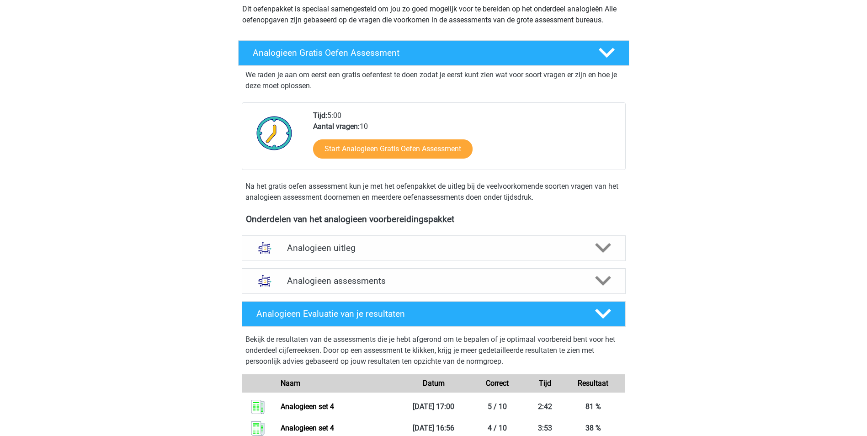
scroll to position [137, 0]
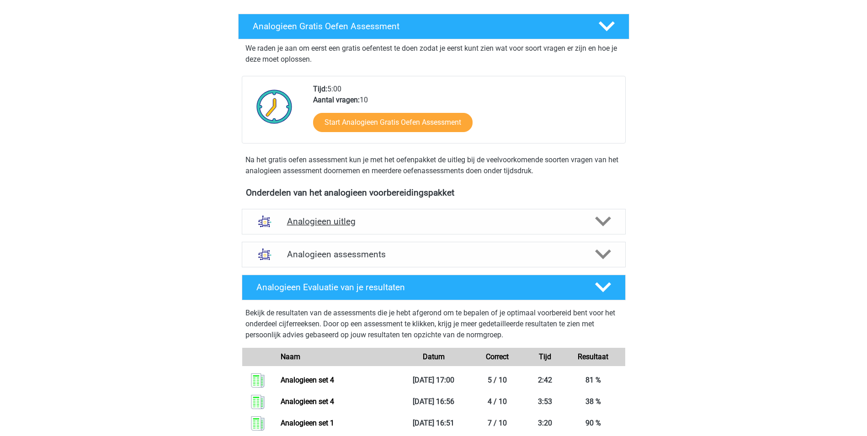
click at [310, 220] on h4 "Analogieen uitleg" at bounding box center [434, 221] width 294 height 11
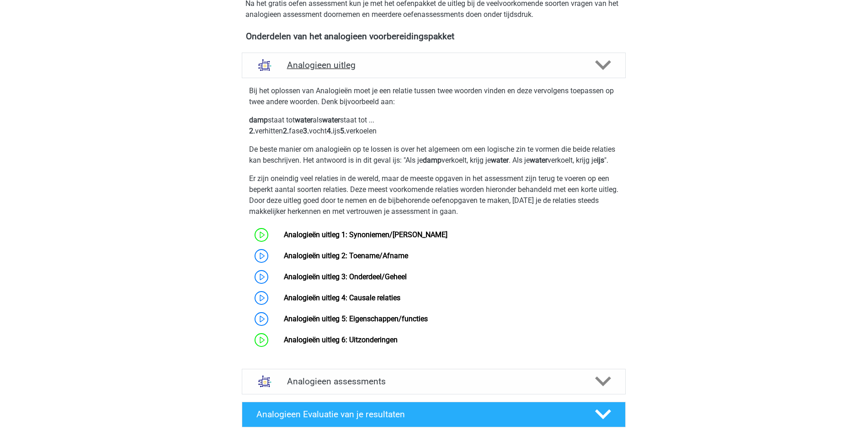
scroll to position [320, 0]
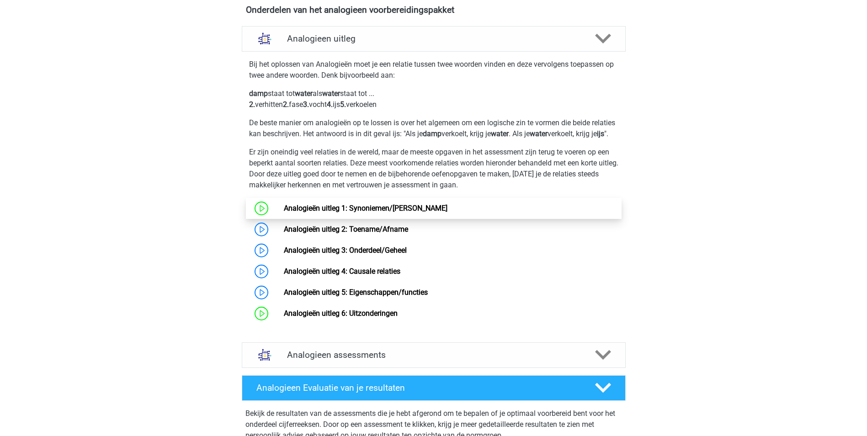
click at [322, 213] on link "Analogieën uitleg 1: Synoniemen/[PERSON_NAME]" at bounding box center [366, 208] width 164 height 9
